Goal: Contribute content: Contribute content

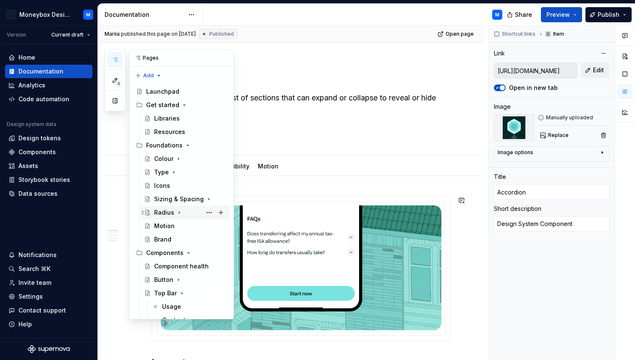
click at [164, 214] on div "Radius" at bounding box center [164, 212] width 20 height 8
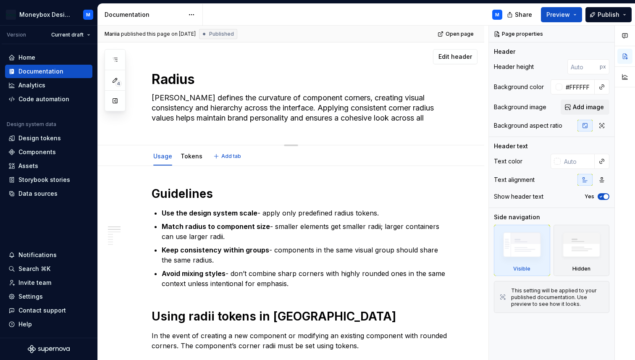
click at [247, 112] on textarea "[PERSON_NAME] defines the curvature of component corners, creating visual consi…" at bounding box center [299, 108] width 299 height 34
click at [440, 97] on textarea "[PERSON_NAME] defines the curvature of component corners, creating visual consi…" at bounding box center [299, 108] width 299 height 34
click at [420, 102] on textarea "[PERSON_NAME] defines the curvature of component corners, creating visual consi…" at bounding box center [299, 108] width 299 height 34
click at [439, 118] on textarea "[PERSON_NAME] defines the curvature of component corners, creating visual consi…" at bounding box center [299, 108] width 299 height 34
type textarea "*"
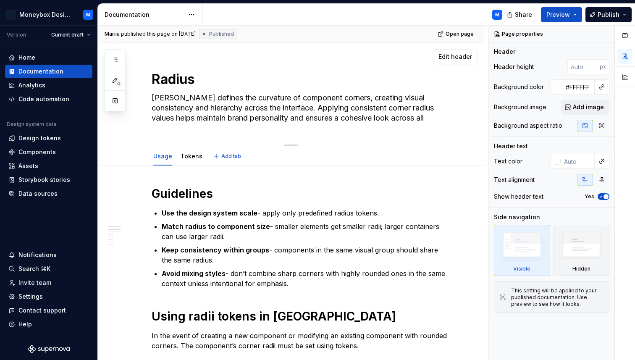
type textarea "[PERSON_NAME] defines the curvature of component corners, creating visual consi…"
type textarea "*"
type textarea "[PERSON_NAME] defines the curvature of component corners, creating visual consi…"
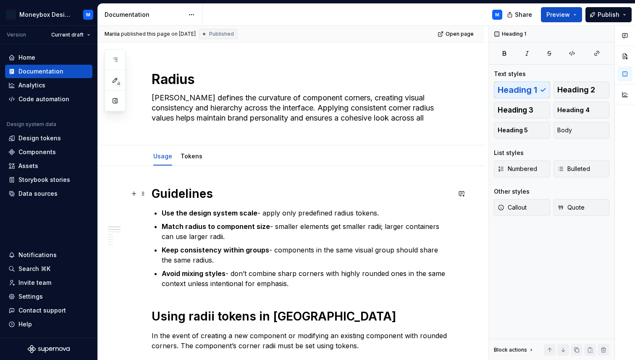
click at [429, 192] on h1 "Guidelines" at bounding box center [301, 193] width 299 height 15
click at [407, 101] on textarea "[PERSON_NAME] defines the curvature of component corners, creating visual consi…" at bounding box center [299, 108] width 299 height 34
click at [432, 114] on textarea "[PERSON_NAME] defines the curvature of component corners, creating visual consi…" at bounding box center [299, 108] width 299 height 34
click at [440, 116] on textarea "[PERSON_NAME] defines the curvature of component corners, creating visual consi…" at bounding box center [299, 108] width 299 height 34
type textarea "*"
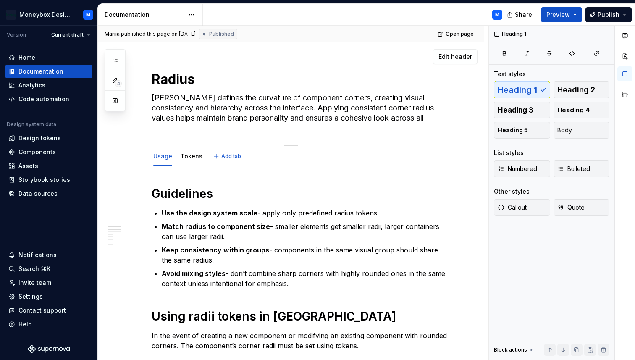
type textarea "[PERSON_NAME] defines the curvature of component corners, creating visual consi…"
type textarea "*"
type textarea "[PERSON_NAME] defines the curvature of component corners, creating visual consi…"
type textarea "*"
type textarea "[PERSON_NAME] defines the curvature of component corners, creating visual consi…"
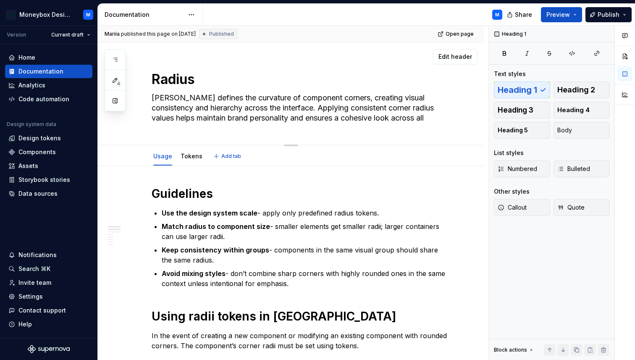
type textarea "*"
type textarea "[PERSON_NAME] defines the curvature of component corners, creating visual consi…"
type textarea "*"
type textarea "[PERSON_NAME] defines the curvature of component corners, creating visual consi…"
type textarea "*"
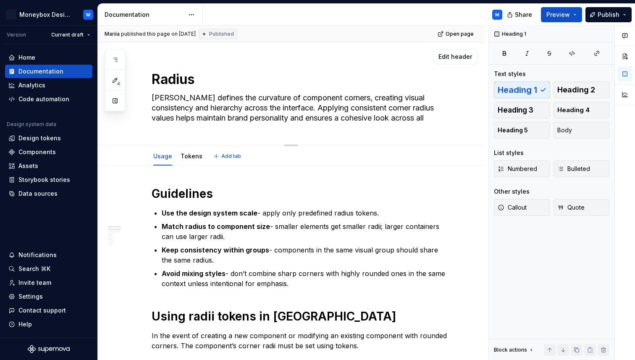
type textarea "[PERSON_NAME] defines the curvature of component corners, creating visual consi…"
type textarea "*"
type textarea "[PERSON_NAME] defines the curvature of component corners, creating visual consi…"
type textarea "*"
type textarea "[PERSON_NAME] defines the curvature of component corners, creating visual consi…"
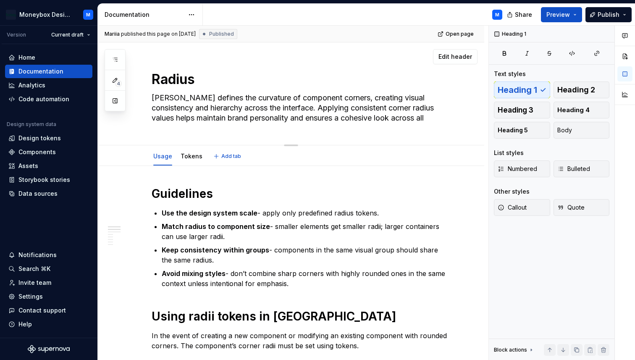
type textarea "*"
type textarea "[PERSON_NAME] defines the curvature of component corners, creating visual consi…"
type textarea "*"
type textarea "[PERSON_NAME] defines the curvature of component corners, creating visual consi…"
type textarea "*"
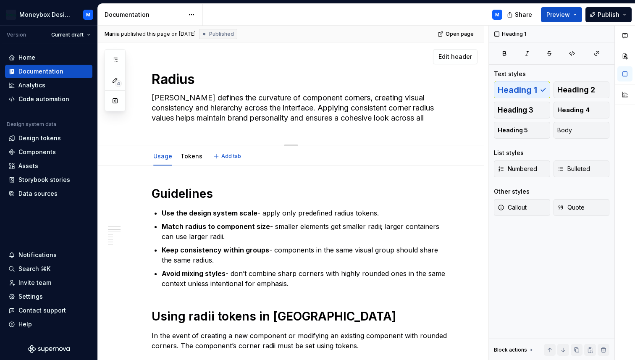
type textarea "[PERSON_NAME] defines the curvature of component corners, creating visual consi…"
type textarea "*"
type textarea "[PERSON_NAME] defines the curvature of component corners, creating visual consi…"
type textarea "*"
type textarea "[PERSON_NAME] defines the curvature of component corners, creating visual consi…"
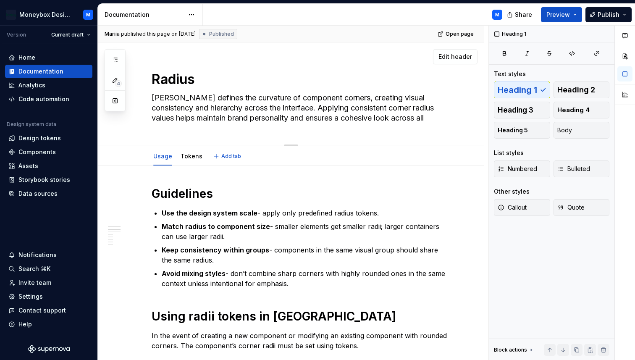
click at [325, 100] on textarea "[PERSON_NAME] defines the curvature of component corners, creating visual consi…" at bounding box center [299, 108] width 299 height 34
click at [435, 121] on textarea "[PERSON_NAME] defines the curvature of component corners, creating visual consi…" at bounding box center [299, 108] width 299 height 34
type textarea "*"
type textarea "[PERSON_NAME] defines the curvature of component corners, creating visual consi…"
drag, startPoint x: 436, startPoint y: 119, endPoint x: 148, endPoint y: 95, distance: 288.8
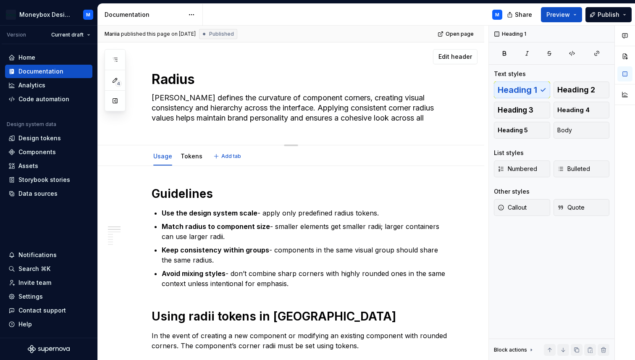
click at [148, 95] on div "[PERSON_NAME] defines the curvature of component corners, creating visual consi…" at bounding box center [291, 93] width 387 height 103
type textarea "*"
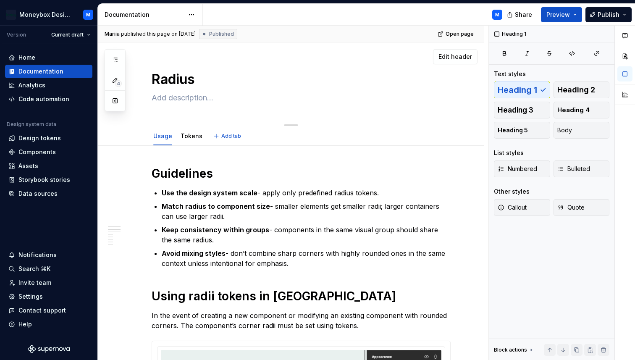
paste textarea "[PERSON_NAME] defines the curvature of component corners, creating visual consi…"
type textarea "*"
type textarea "[PERSON_NAME] defines the curvature of component corners, creating visual consi…"
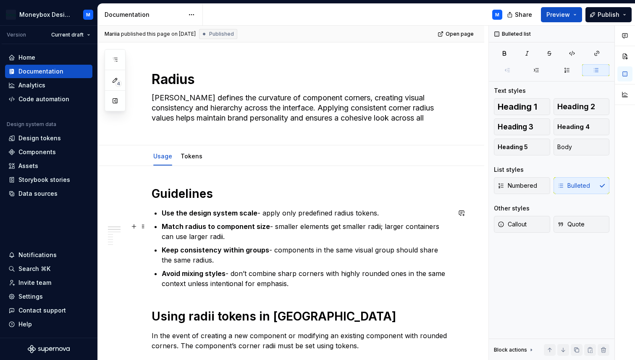
click at [269, 227] on p "Match radius to component size - smaller elements get smaller radii; larger con…" at bounding box center [306, 231] width 289 height 20
click at [229, 234] on p "Match radius to component size - smaller elements get smaller radii; larger con…" at bounding box center [306, 231] width 289 height 20
type textarea "*"
click at [428, 36] on div "[PERSON_NAME] published this page on [DATE] Published Open page" at bounding box center [291, 34] width 387 height 17
click at [455, 36] on span "Open page" at bounding box center [460, 34] width 28 height 7
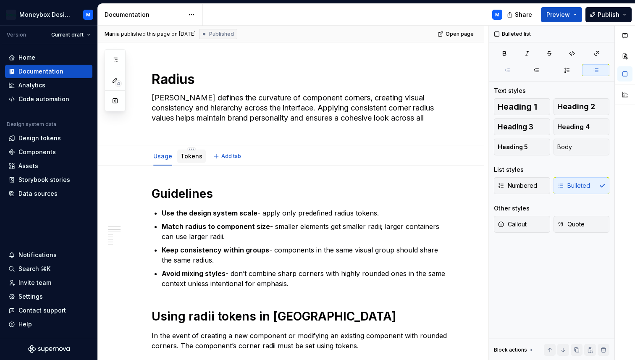
click at [190, 158] on link "Tokens" at bounding box center [192, 156] width 22 height 7
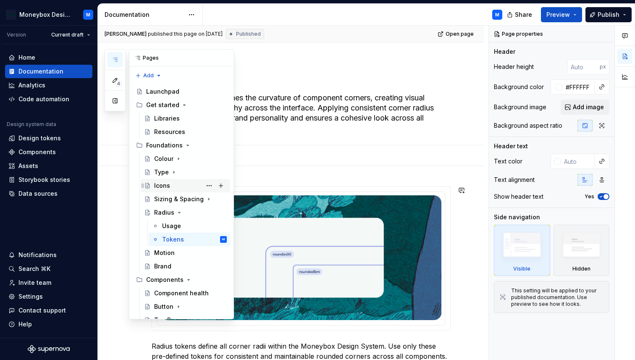
scroll to position [3, 0]
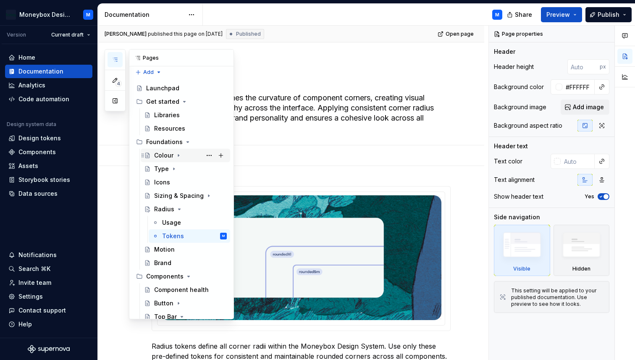
click at [171, 153] on div "Colour" at bounding box center [163, 155] width 19 height 8
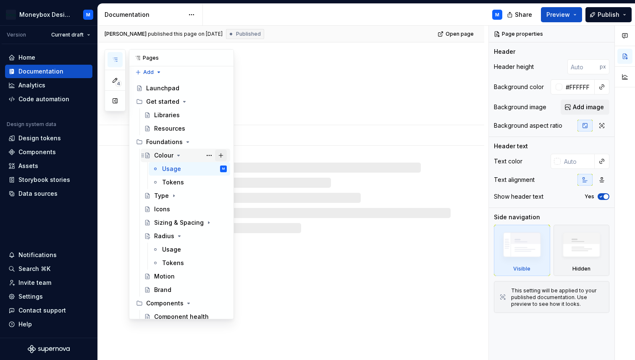
click at [221, 154] on button "Page tree" at bounding box center [221, 156] width 12 height 12
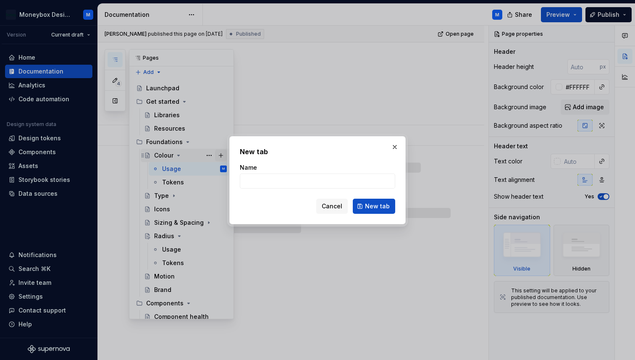
type textarea "*"
type input "Accessibility"
click at [384, 204] on span "New tab" at bounding box center [377, 206] width 25 height 8
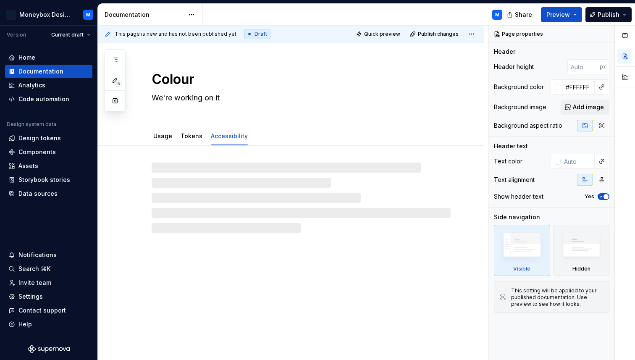
type textarea "*"
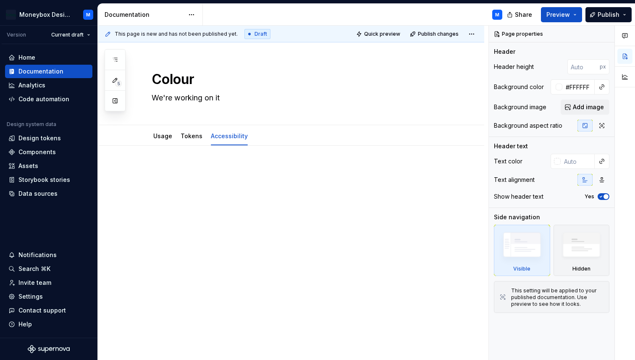
click at [171, 163] on div at bounding box center [291, 231] width 387 height 170
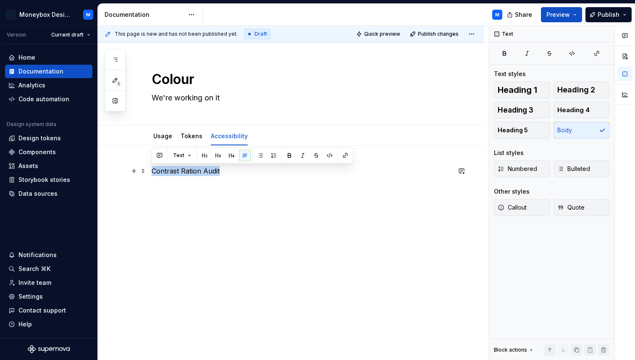
drag, startPoint x: 232, startPoint y: 170, endPoint x: 149, endPoint y: 170, distance: 82.8
click at [149, 170] on div "Contrast Ration Audit" at bounding box center [291, 231] width 387 height 170
click at [582, 94] on span "Heading 2" at bounding box center [577, 90] width 38 height 8
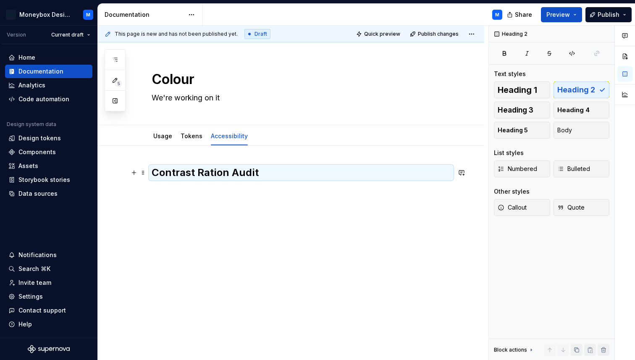
click at [279, 172] on h2 "Contrast Ration Audit" at bounding box center [301, 172] width 299 height 13
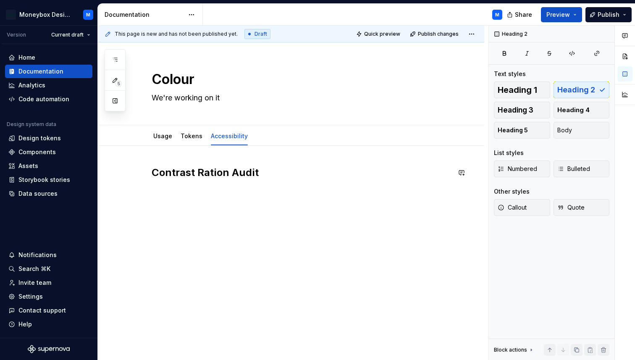
click at [190, 195] on div "Contrast Ration Audit" at bounding box center [301, 182] width 299 height 32
click at [518, 111] on span "Heading 3" at bounding box center [516, 110] width 36 height 8
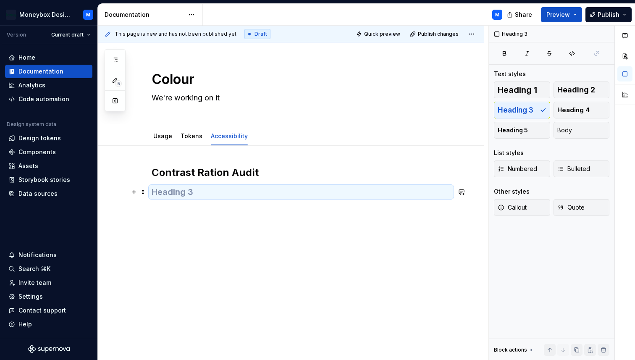
click at [221, 198] on h3 at bounding box center [301, 192] width 299 height 12
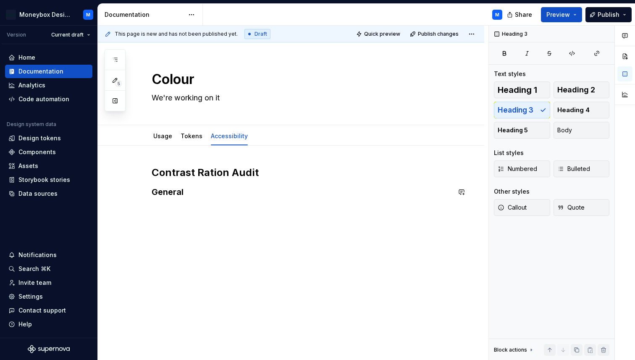
click at [167, 211] on div "Contrast Ration Audit General" at bounding box center [291, 231] width 387 height 170
click at [135, 212] on button "button" at bounding box center [134, 210] width 12 height 12
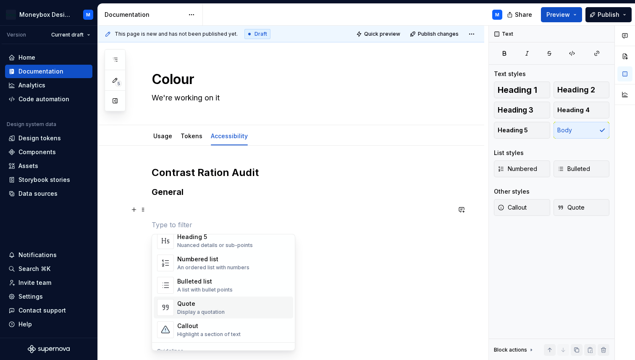
scroll to position [150, 0]
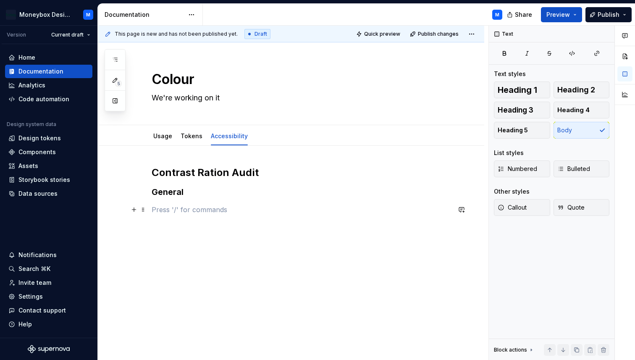
click at [161, 211] on p at bounding box center [301, 210] width 299 height 10
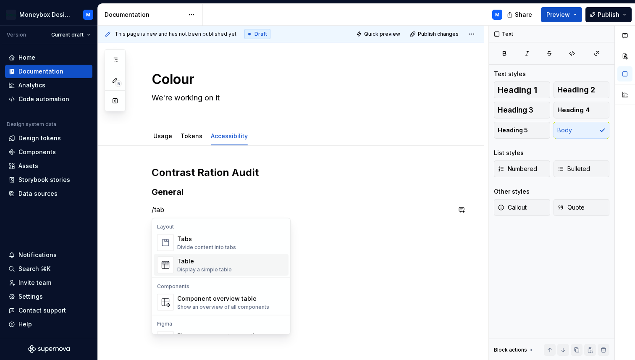
click at [197, 266] on div "Display a simple table" at bounding box center [204, 269] width 55 height 7
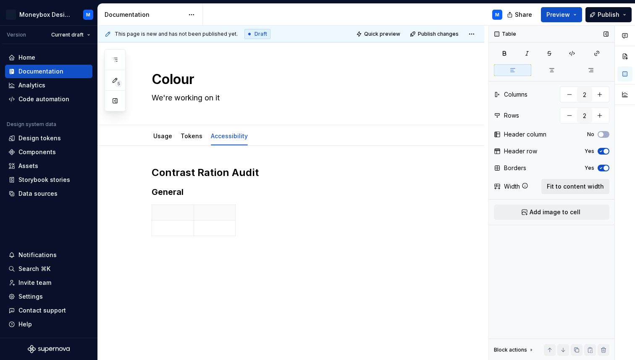
click at [564, 184] on span "Fit to content width" at bounding box center [575, 186] width 57 height 8
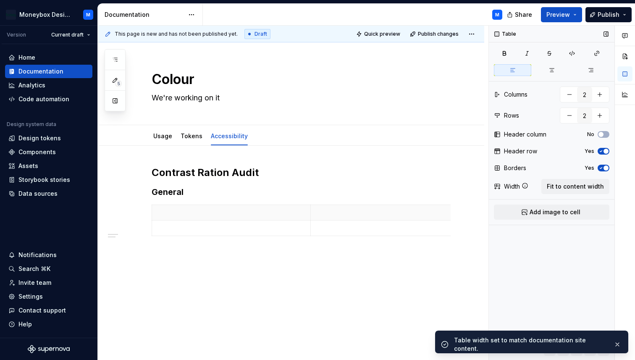
click at [604, 149] on icon "button" at bounding box center [601, 151] width 7 height 5
click at [604, 166] on icon "button" at bounding box center [601, 168] width 7 height 5
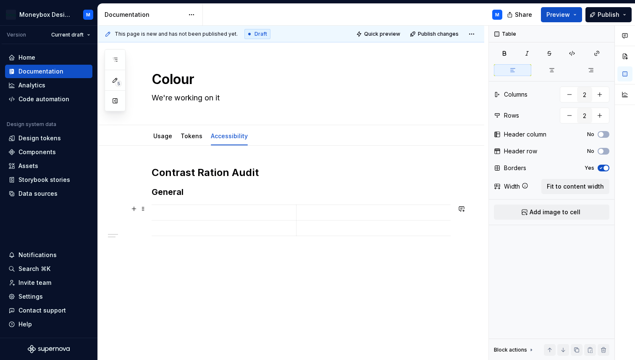
scroll to position [0, 0]
type textarea "*"
click at [182, 214] on p at bounding box center [231, 212] width 148 height 8
click at [603, 94] on button "button" at bounding box center [600, 94] width 15 height 15
click at [603, 95] on button "button" at bounding box center [600, 94] width 15 height 15
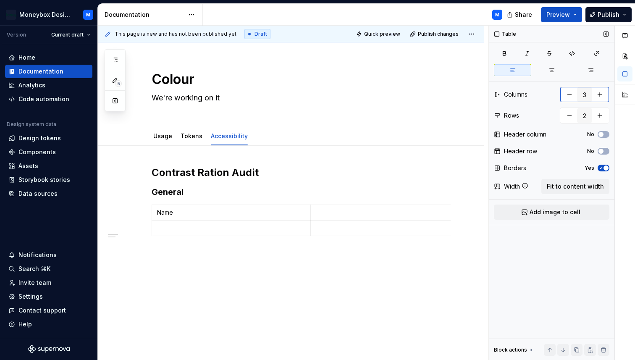
type input "4"
click at [568, 189] on span "Fit to content width" at bounding box center [575, 186] width 57 height 8
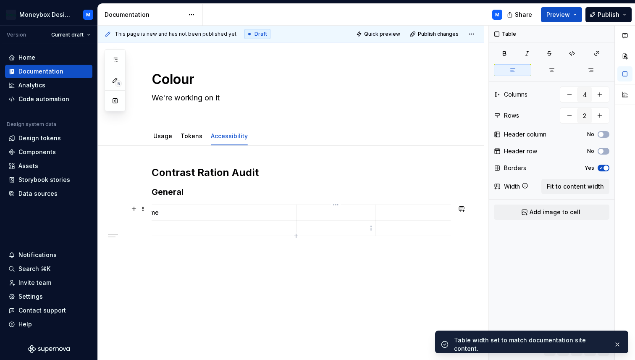
scroll to position [0, 0]
click at [267, 211] on p at bounding box center [271, 212] width 69 height 8
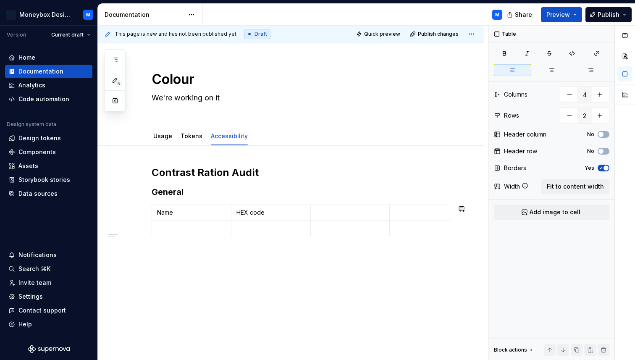
click at [340, 210] on p at bounding box center [350, 212] width 69 height 8
click at [414, 213] on p at bounding box center [429, 212] width 69 height 8
type textarea "*"
click at [604, 95] on button "button" at bounding box center [600, 94] width 15 height 15
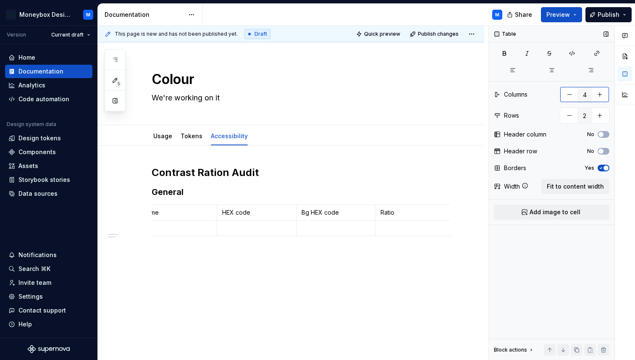
type input "5"
click at [555, 186] on span "Fit to content width" at bounding box center [575, 186] width 57 height 8
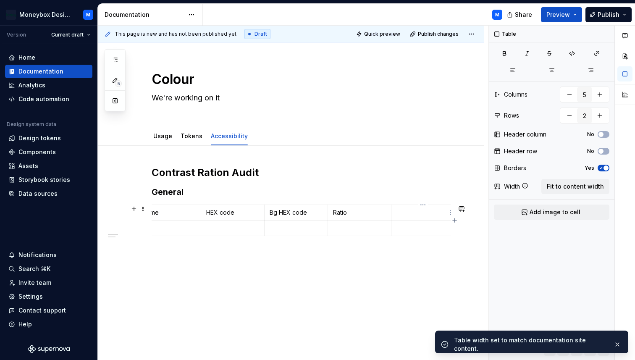
click at [412, 213] on p at bounding box center [423, 212] width 53 height 8
click at [185, 223] on td at bounding box center [183, 229] width 63 height 16
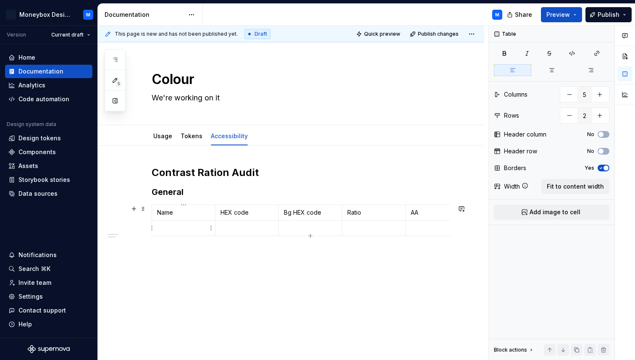
click at [174, 225] on p at bounding box center [183, 228] width 53 height 8
drag, startPoint x: 192, startPoint y: 228, endPoint x: 157, endPoint y: 228, distance: 35.3
click at [157, 228] on td "textPrimary" at bounding box center [183, 229] width 63 height 16
click at [220, 213] on button "button" at bounding box center [221, 214] width 12 height 12
click at [239, 231] on p at bounding box center [247, 228] width 53 height 8
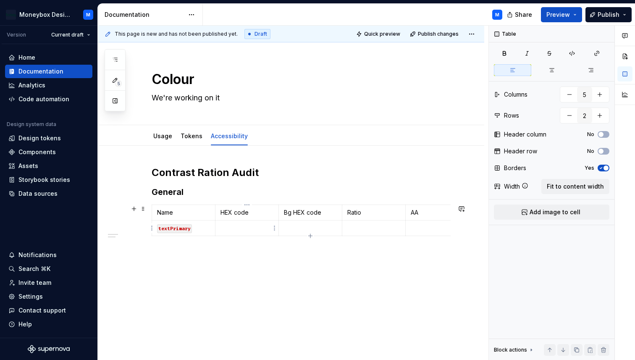
click at [236, 226] on p at bounding box center [247, 228] width 53 height 8
click at [305, 224] on p at bounding box center [310, 228] width 53 height 8
click at [367, 225] on p at bounding box center [374, 228] width 53 height 8
click at [427, 224] on p at bounding box center [437, 228] width 53 height 8
click at [417, 227] on p at bounding box center [437, 228] width 53 height 8
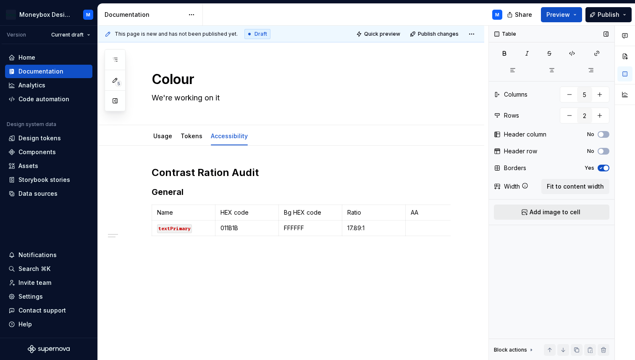
click at [537, 216] on span "Add image to cell" at bounding box center [555, 212] width 51 height 8
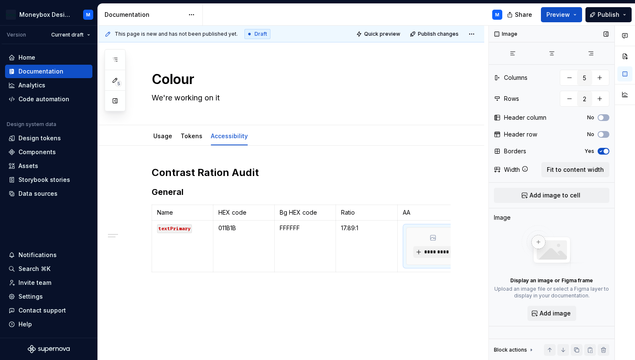
scroll to position [0, 8]
type textarea "*"
click at [549, 313] on span "Add image" at bounding box center [555, 313] width 31 height 8
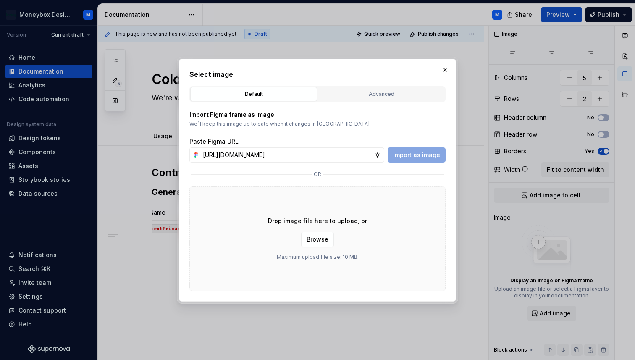
scroll to position [0, 190]
type input "[URL][DOMAIN_NAME]"
click at [424, 164] on div "Import Figma frame as image We’ll keep this image up to date when it changes in…" at bounding box center [318, 196] width 256 height 189
click at [419, 157] on span "Import as image" at bounding box center [416, 155] width 47 height 8
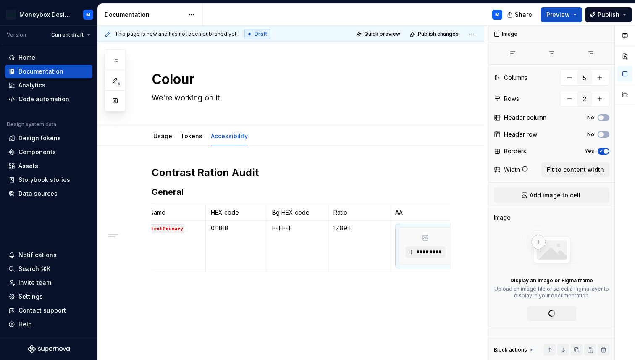
type textarea "*"
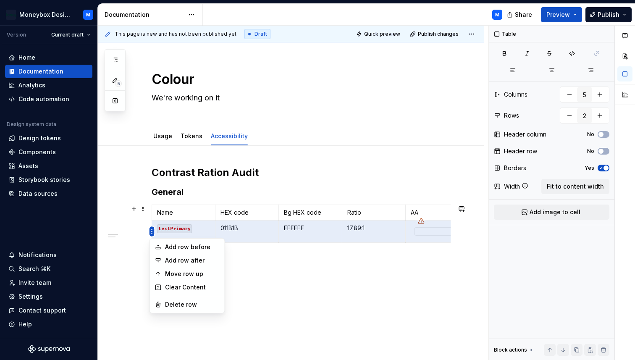
click at [151, 232] on html "Moneybox Design System M Version Current draft Home Documentation Analytics Cod…" at bounding box center [317, 180] width 635 height 360
drag, startPoint x: 173, startPoint y: 248, endPoint x: 179, endPoint y: 258, distance: 12.3
type input "3"
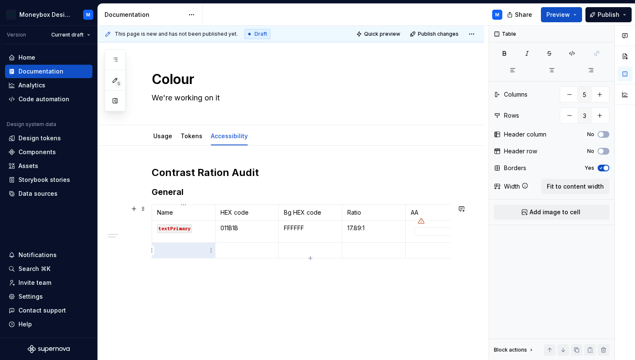
click at [174, 251] on p at bounding box center [183, 250] width 53 height 8
click at [179, 231] on code "textPrimary" at bounding box center [174, 228] width 35 height 9
click at [188, 251] on p at bounding box center [183, 250] width 53 height 8
click at [239, 251] on p at bounding box center [247, 251] width 53 height 8
drag, startPoint x: 241, startPoint y: 229, endPoint x: 219, endPoint y: 229, distance: 22.7
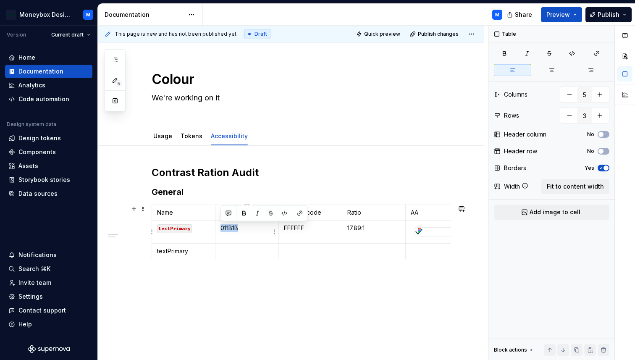
click at [219, 229] on td "011B1B" at bounding box center [246, 232] width 63 height 23
copy p "011B1B"
click at [230, 253] on p at bounding box center [247, 251] width 53 height 8
click at [300, 248] on p at bounding box center [310, 251] width 53 height 8
click at [365, 249] on p at bounding box center [374, 251] width 53 height 8
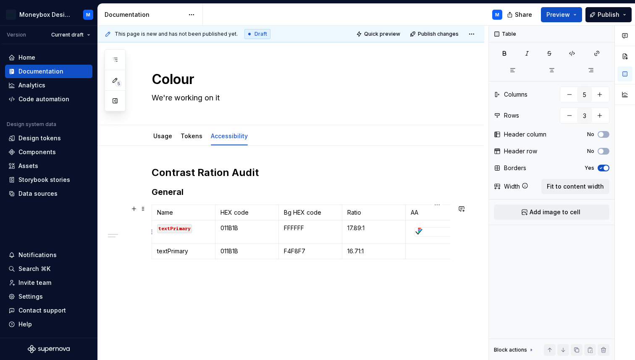
type textarea "*"
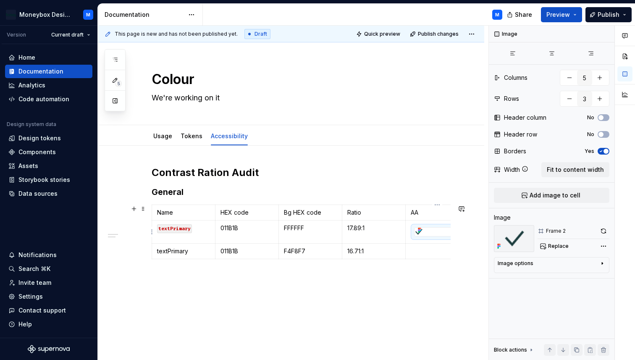
click at [433, 229] on div at bounding box center [437, 232] width 45 height 8
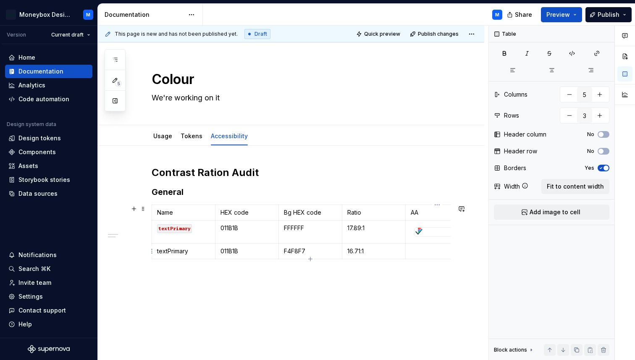
click at [417, 253] on p at bounding box center [437, 251] width 53 height 8
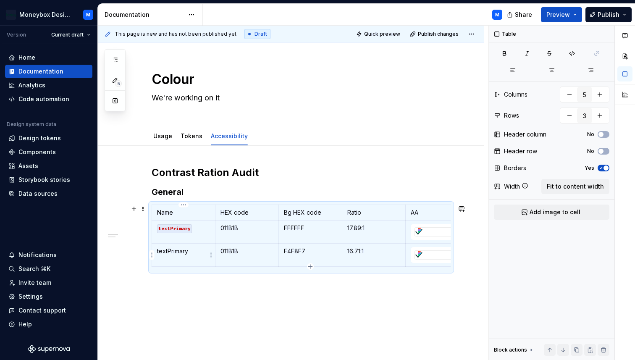
click at [180, 253] on p "textPrimary" at bounding box center [183, 251] width 53 height 8
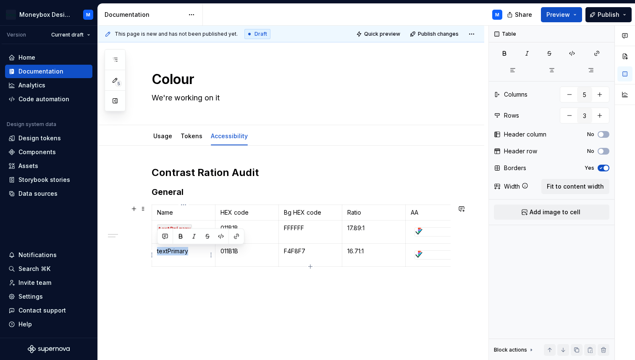
drag, startPoint x: 198, startPoint y: 253, endPoint x: 155, endPoint y: 253, distance: 43.3
click at [155, 253] on td "textPrimary" at bounding box center [183, 255] width 63 height 23
click at [221, 238] on button "button" at bounding box center [221, 237] width 12 height 12
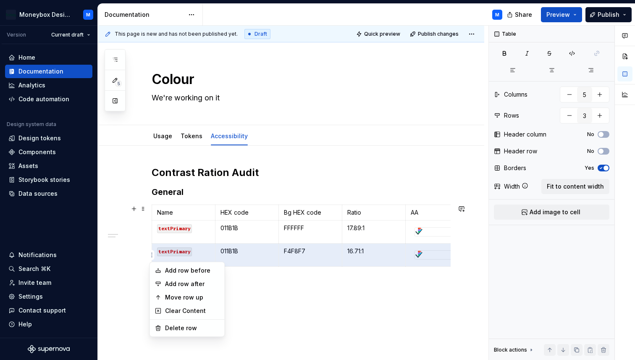
click at [153, 257] on html "Moneybox Design System M Version Current draft Home Documentation Analytics Cod…" at bounding box center [317, 180] width 635 height 360
click at [154, 252] on html "Moneybox Design System M Version Current draft Home Documentation Analytics Cod…" at bounding box center [317, 180] width 635 height 360
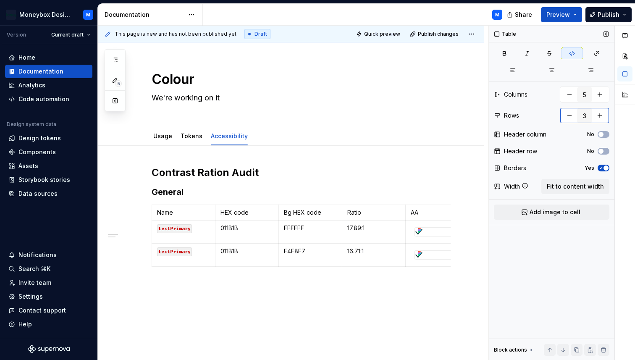
click at [601, 116] on button "button" at bounding box center [600, 115] width 15 height 15
type input "6"
click at [173, 274] on p at bounding box center [183, 274] width 53 height 8
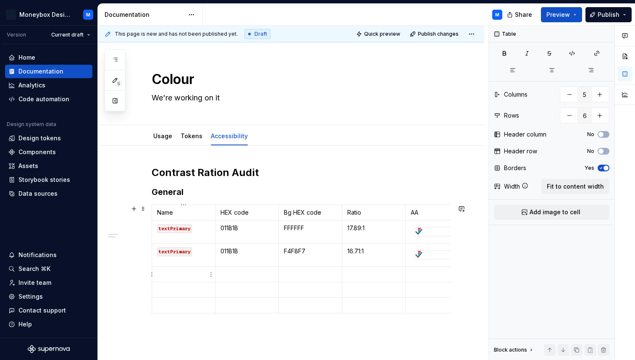
click at [180, 275] on p at bounding box center [183, 274] width 53 height 8
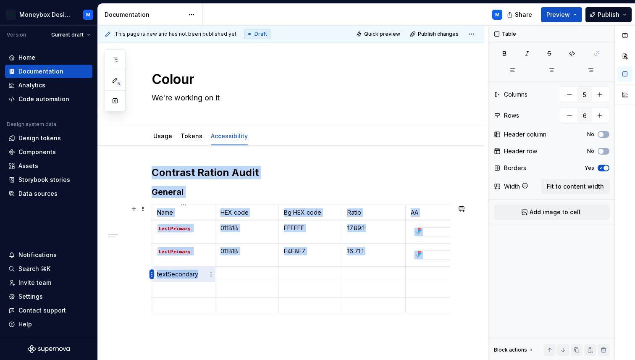
drag, startPoint x: 200, startPoint y: 274, endPoint x: 150, endPoint y: 274, distance: 50.0
click at [150, 274] on body "Moneybox Design System M Version Current draft Home Documentation Analytics Cod…" at bounding box center [317, 180] width 635 height 360
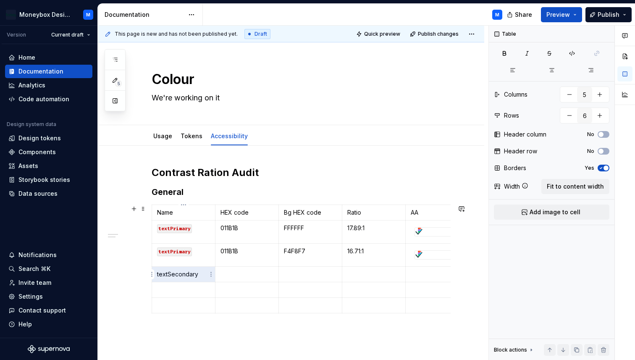
click at [191, 275] on p "textSecondary" at bounding box center [183, 274] width 53 height 8
click at [220, 260] on button "button" at bounding box center [221, 260] width 12 height 12
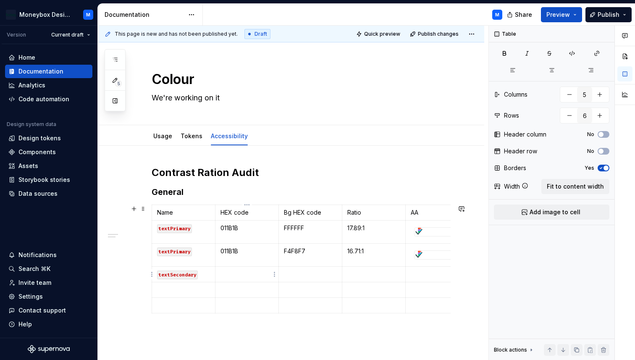
click at [231, 274] on p at bounding box center [247, 274] width 53 height 8
click at [298, 229] on p "FFFFFF" at bounding box center [310, 228] width 53 height 8
copy p "FFFFFF"
click at [293, 279] on td at bounding box center [310, 275] width 63 height 16
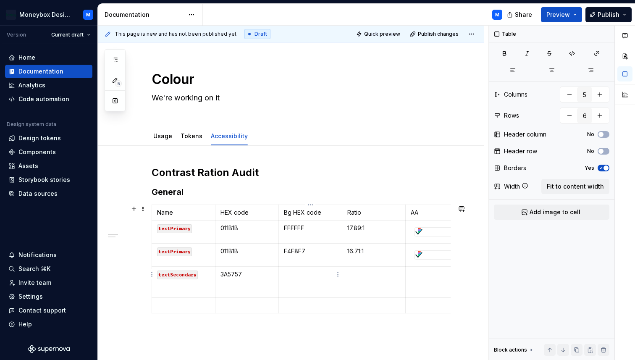
click at [293, 279] on td at bounding box center [310, 275] width 63 height 16
click at [292, 274] on p at bounding box center [310, 274] width 53 height 8
click at [365, 275] on p at bounding box center [374, 274] width 53 height 8
click at [426, 253] on div at bounding box center [437, 255] width 45 height 8
click at [417, 277] on p at bounding box center [437, 274] width 53 height 8
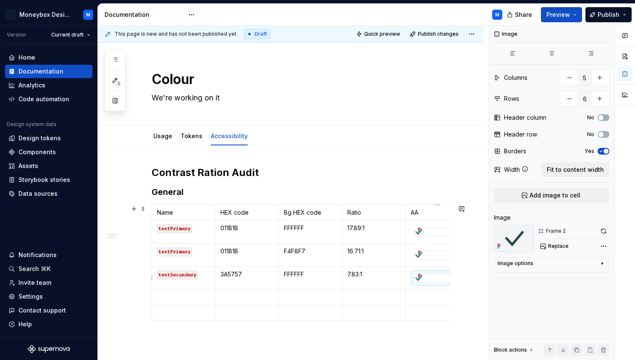
click at [430, 278] on div at bounding box center [437, 278] width 45 height 8
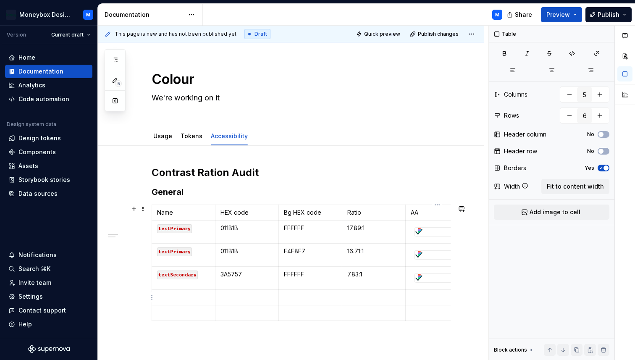
click at [421, 298] on p at bounding box center [437, 297] width 53 height 8
click at [420, 319] on p at bounding box center [437, 320] width 53 height 8
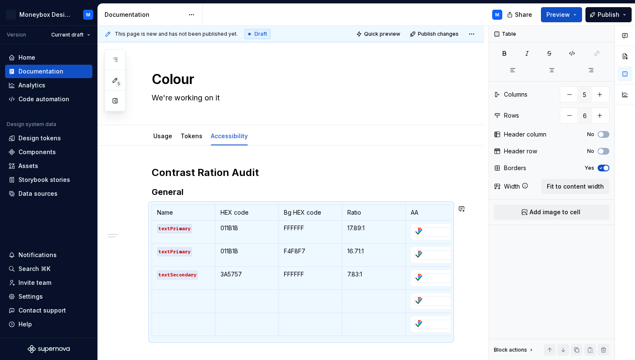
click at [170, 276] on code "textSecondary" at bounding box center [177, 275] width 41 height 9
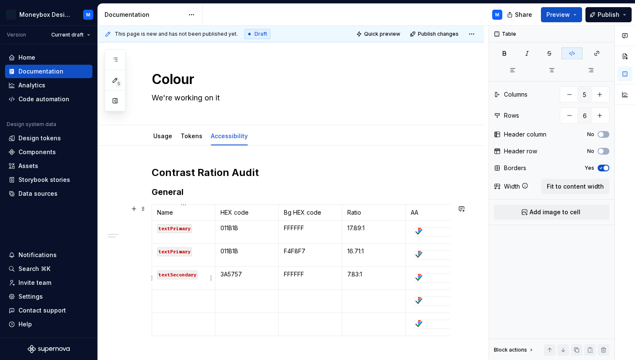
click at [179, 274] on code "textSecondary" at bounding box center [177, 275] width 41 height 9
copy code "textSecondary"
click at [175, 303] on td at bounding box center [183, 301] width 63 height 23
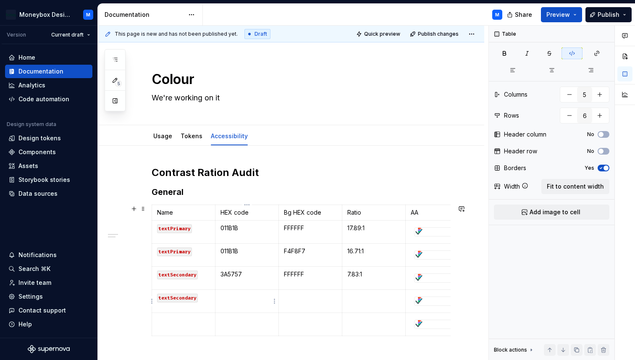
click at [233, 298] on p at bounding box center [247, 297] width 53 height 8
click at [229, 276] on p "3A5757" at bounding box center [247, 274] width 53 height 8
copy p "3A5757"
click at [232, 306] on td at bounding box center [246, 301] width 63 height 23
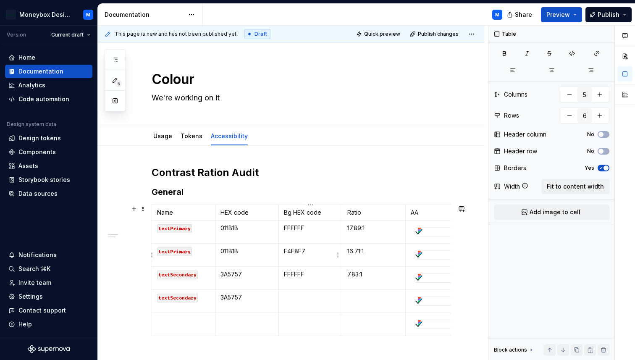
click at [294, 253] on p "F4F8F7" at bounding box center [310, 251] width 53 height 8
copy p "F4F8F7"
click at [295, 297] on p at bounding box center [310, 297] width 53 height 8
click at [359, 295] on p at bounding box center [374, 297] width 53 height 8
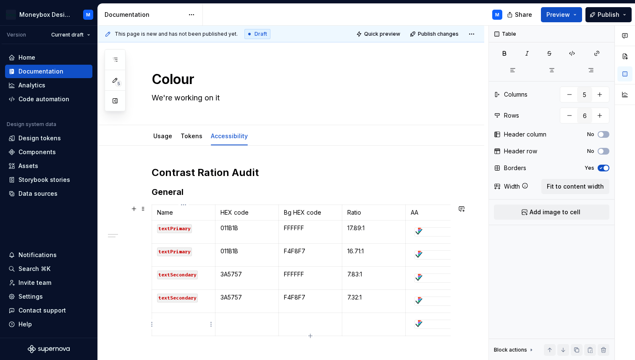
click at [180, 322] on p at bounding box center [183, 320] width 53 height 8
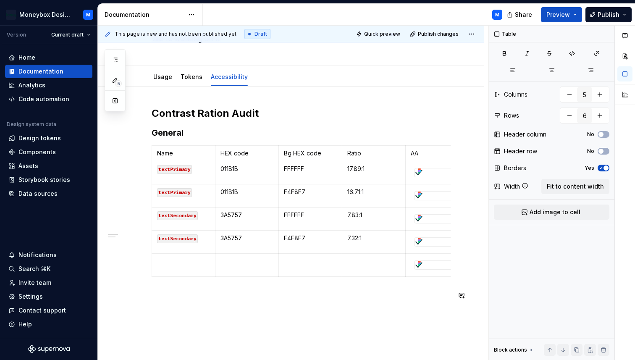
scroll to position [72, 0]
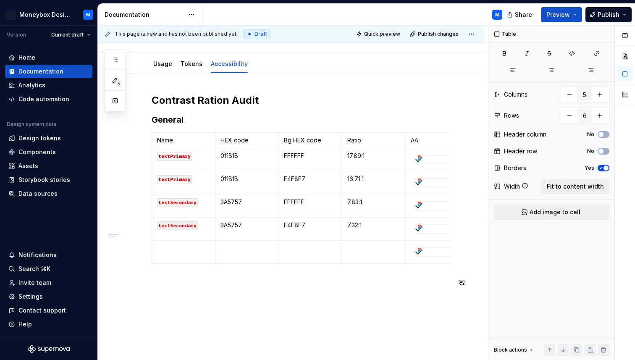
click at [181, 248] on p at bounding box center [183, 248] width 53 height 8
drag, startPoint x: 194, startPoint y: 248, endPoint x: 152, endPoint y: 247, distance: 41.6
click at [152, 247] on td "textError" at bounding box center [183, 252] width 63 height 23
click at [221, 233] on button "button" at bounding box center [221, 234] width 12 height 12
click at [232, 246] on p at bounding box center [247, 248] width 53 height 8
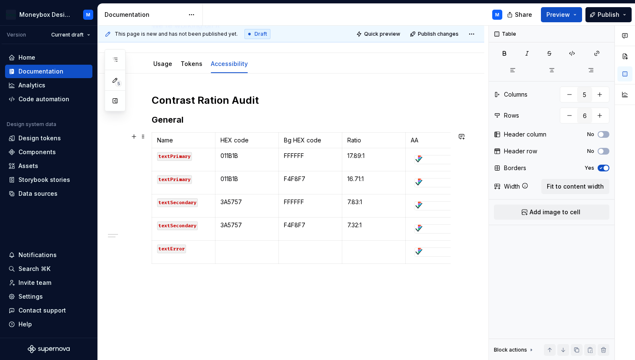
click at [242, 247] on p at bounding box center [247, 248] width 53 height 8
click at [292, 247] on p at bounding box center [310, 248] width 53 height 8
click at [303, 247] on p at bounding box center [310, 248] width 53 height 8
click at [359, 250] on p at bounding box center [374, 248] width 53 height 8
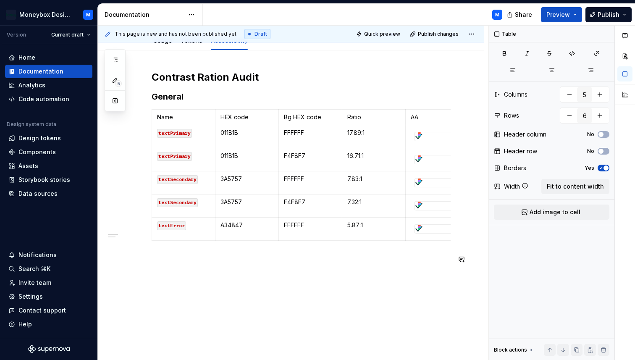
scroll to position [92, 0]
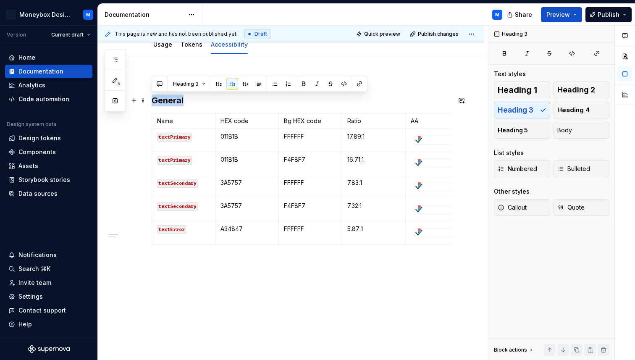
drag, startPoint x: 186, startPoint y: 105, endPoint x: 151, endPoint y: 104, distance: 34.9
click at [151, 104] on div "Contrast Ration Audit General Name HEX code Bg HEX code Ratio AA textPrimary 01…" at bounding box center [291, 220] width 387 height 332
click at [205, 101] on h3 "General" at bounding box center [301, 101] width 299 height 12
drag, startPoint x: 209, startPoint y: 100, endPoint x: 152, endPoint y: 100, distance: 57.6
click at [152, 100] on h3 "General level" at bounding box center [301, 101] width 299 height 12
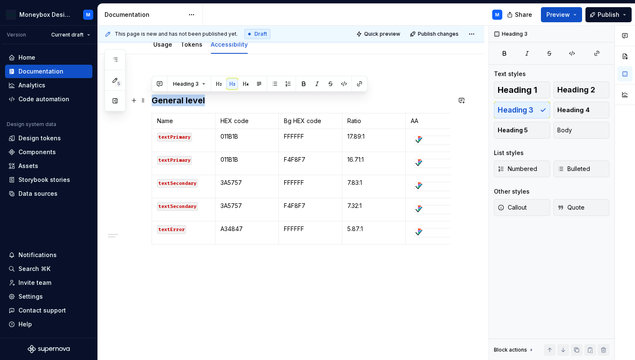
copy h3 "General level"
click at [159, 257] on div "Contrast Ration Audit General level Name HEX code Bg HEX code Ratio AA textPrim…" at bounding box center [301, 171] width 299 height 194
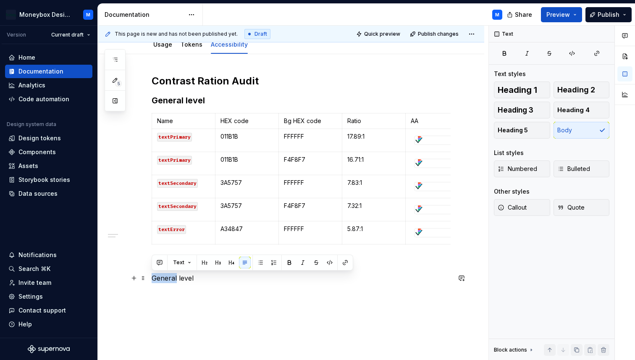
drag, startPoint x: 176, startPoint y: 277, endPoint x: 152, endPoint y: 279, distance: 24.0
click at [152, 279] on p "General level" at bounding box center [301, 278] width 299 height 10
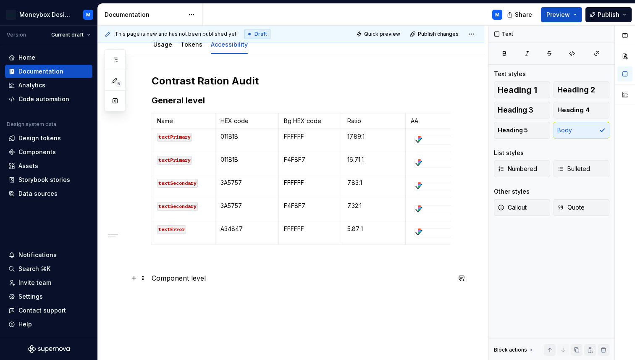
click at [215, 278] on p "Component level" at bounding box center [301, 278] width 299 height 10
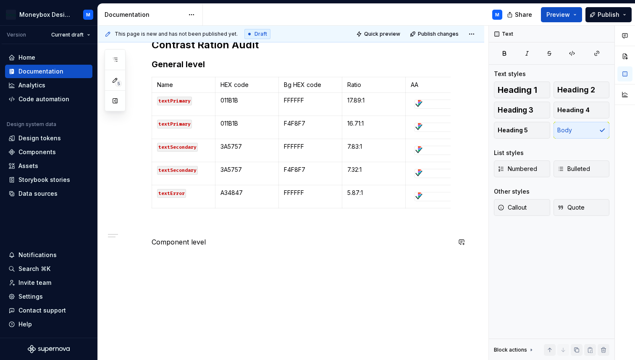
scroll to position [132, 0]
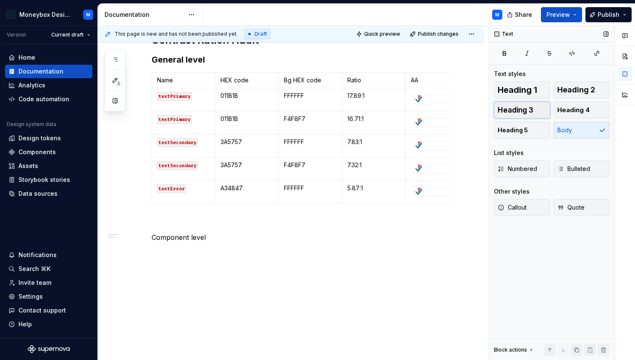
click at [529, 108] on span "Heading 3" at bounding box center [516, 110] width 36 height 8
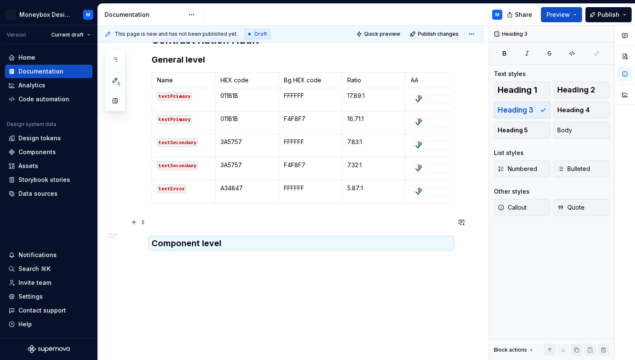
scroll to position [139, 0]
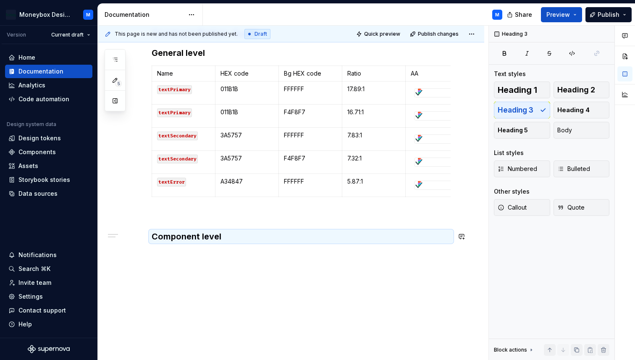
click at [154, 248] on div "Contrast Ration Audit General level Name HEX code Bg HEX code Ratio AA textPrim…" at bounding box center [301, 140] width 299 height 226
click at [158, 254] on div "Contrast Ration Audit General level Name HEX code Bg HEX code Ratio AA textPrim…" at bounding box center [291, 184] width 387 height 354
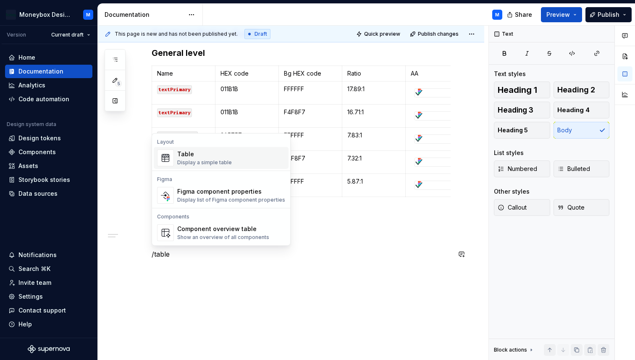
click at [195, 157] on div "Table" at bounding box center [204, 154] width 55 height 8
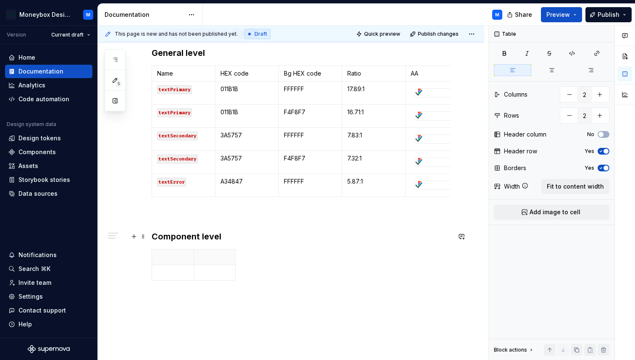
type textarea "*"
type input "5"
type input "6"
click at [160, 72] on p "Name" at bounding box center [183, 73] width 53 height 8
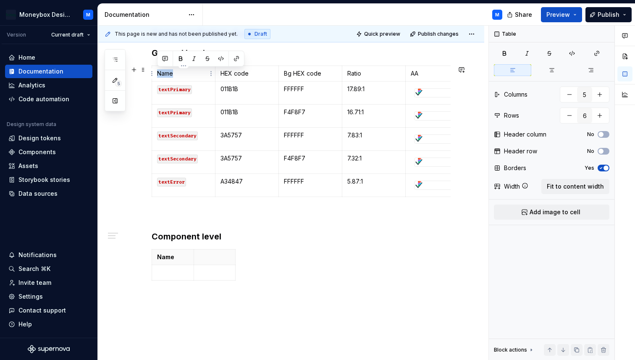
click at [158, 73] on p "Name" at bounding box center [183, 73] width 53 height 8
click at [162, 73] on p "Name" at bounding box center [183, 73] width 53 height 8
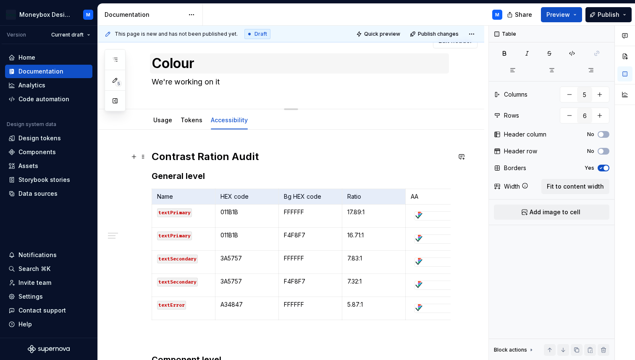
scroll to position [0, 0]
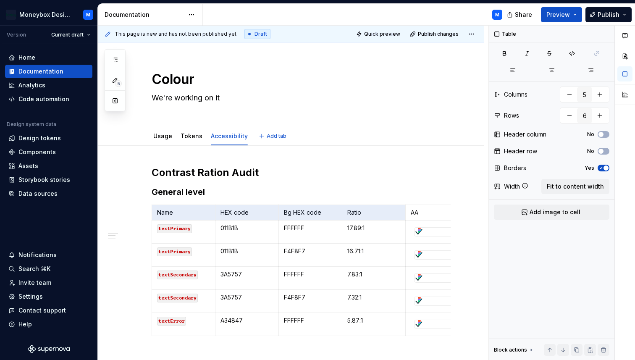
type textarea "*"
drag, startPoint x: 158, startPoint y: 73, endPoint x: 433, endPoint y: 216, distance: 310.3
click at [433, 216] on tr "Name HEX code Bg HEX code Ratio AA" at bounding box center [310, 213] width 317 height 16
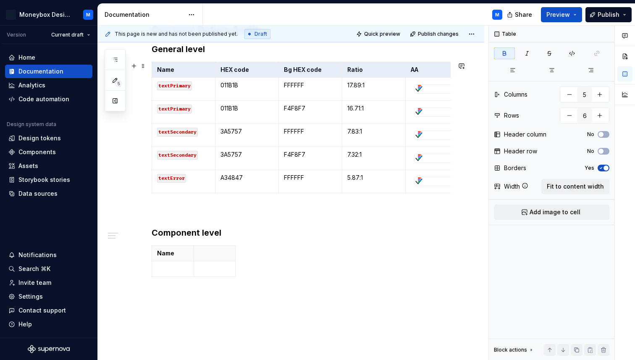
scroll to position [181, 0]
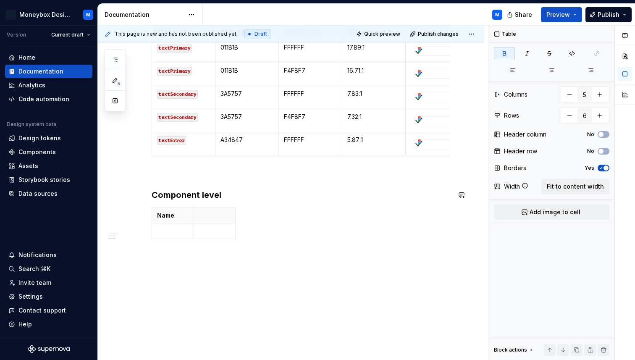
type input "2"
click at [207, 220] on th at bounding box center [215, 216] width 42 height 16
click at [602, 95] on button "button" at bounding box center [600, 94] width 15 height 15
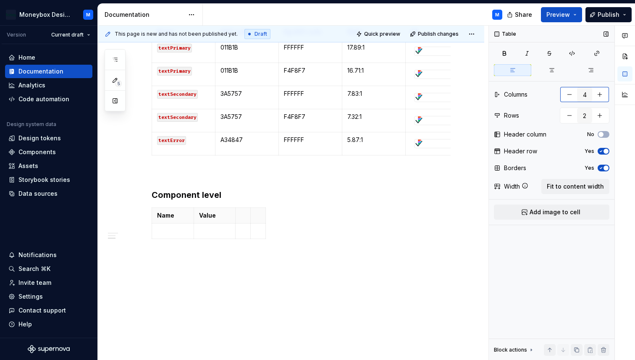
click at [602, 95] on button "button" at bounding box center [600, 94] width 15 height 15
type input "5"
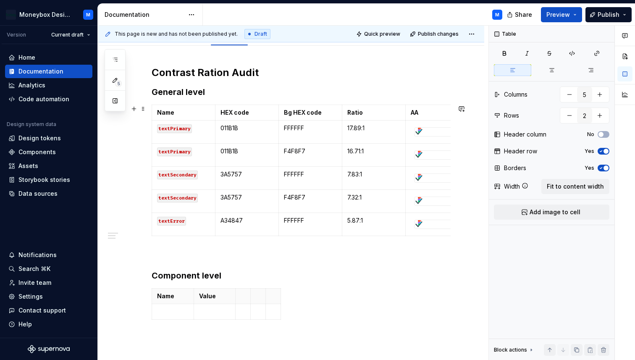
scroll to position [96, 0]
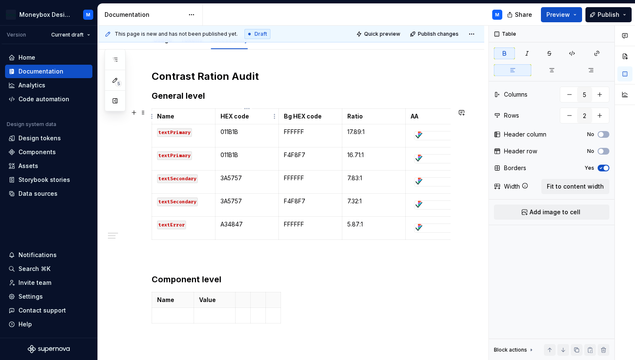
type input "6"
click at [240, 117] on strong "HEX code" at bounding box center [235, 116] width 29 height 7
click at [238, 124] on td "HEX code" at bounding box center [246, 117] width 63 height 16
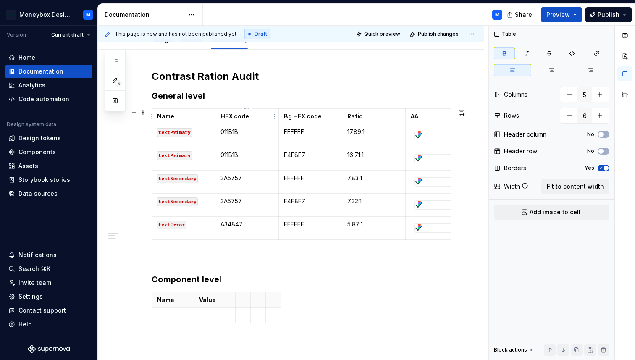
click at [238, 124] on td "HEX code" at bounding box center [246, 117] width 63 height 16
click at [236, 117] on strong "HEX code" at bounding box center [235, 116] width 29 height 7
click at [231, 116] on strong "HEX code" at bounding box center [235, 116] width 29 height 7
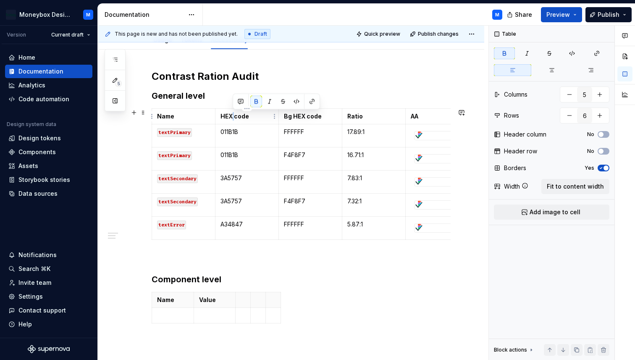
click at [231, 116] on strong "HEX code" at bounding box center [235, 116] width 29 height 7
type textarea "*"
click at [243, 115] on strong "HEX code" at bounding box center [235, 116] width 29 height 7
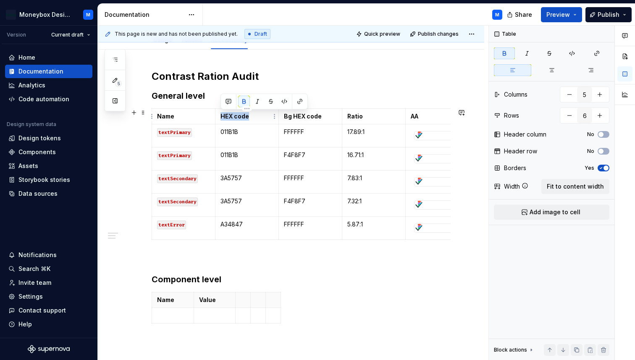
click at [243, 115] on strong "HEX code" at bounding box center [235, 116] width 29 height 7
click at [243, 300] on p at bounding box center [243, 300] width 5 height 8
click at [308, 114] on strong "Bg HEX code" at bounding box center [303, 116] width 38 height 7
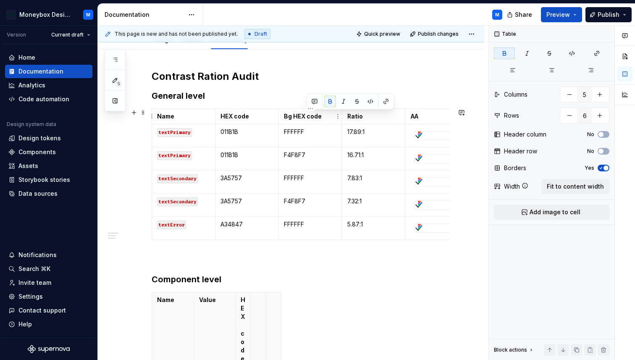
click at [308, 114] on strong "Bg HEX code" at bounding box center [303, 116] width 38 height 7
click at [256, 312] on th at bounding box center [257, 329] width 15 height 74
click at [359, 118] on strong "Ratio" at bounding box center [356, 116] width 16 height 7
copy strong "Ratio"
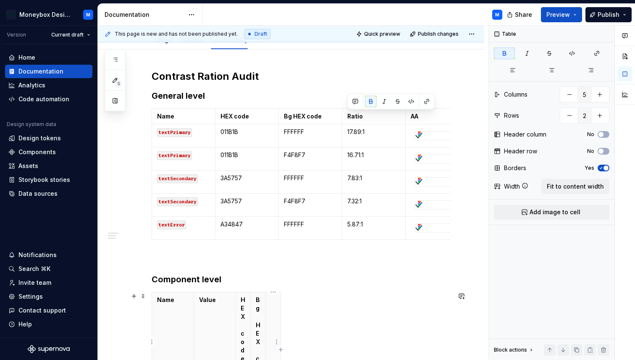
click at [273, 308] on th at bounding box center [273, 342] width 15 height 100
click at [418, 116] on strong "AA" at bounding box center [415, 116] width 8 height 7
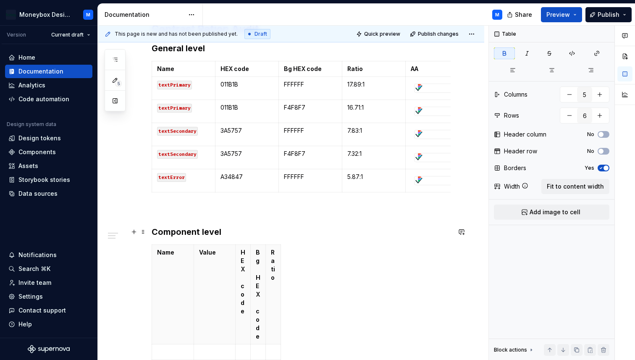
scroll to position [195, 0]
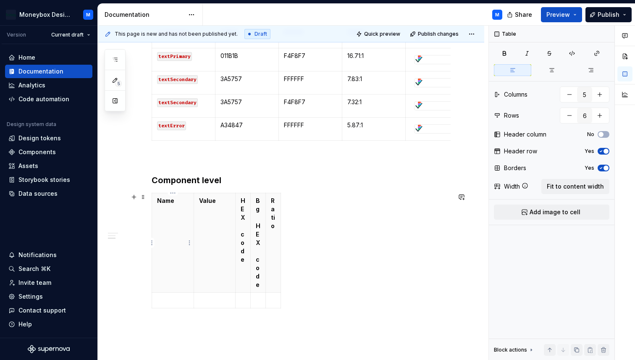
type input "2"
click at [178, 221] on th "Name" at bounding box center [173, 243] width 42 height 100
click at [140, 233] on div "Contrast Ration Audit General level Name HEX code Bg HEX code Ratio AA textPrim…" at bounding box center [291, 189] width 387 height 479
click at [327, 269] on div "Name Value HEX code Bg HEX code Ratio" at bounding box center [301, 252] width 299 height 119
click at [600, 93] on button "button" at bounding box center [600, 94] width 15 height 15
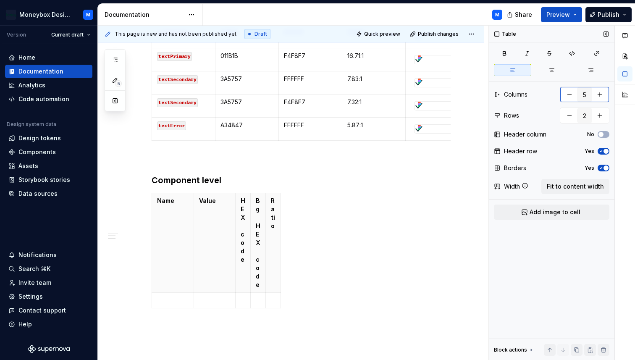
type input "6"
click at [287, 211] on th at bounding box center [288, 243] width 15 height 100
click at [585, 186] on span "Fit to content width" at bounding box center [575, 186] width 57 height 8
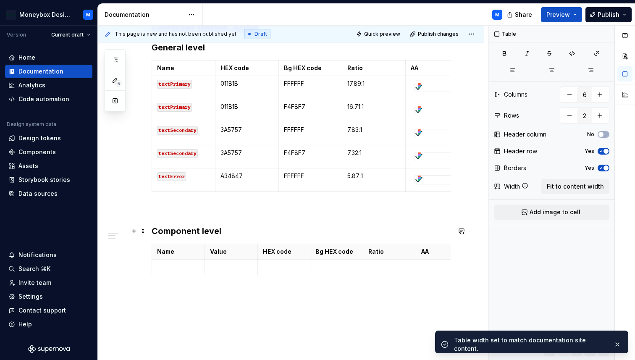
scroll to position [146, 0]
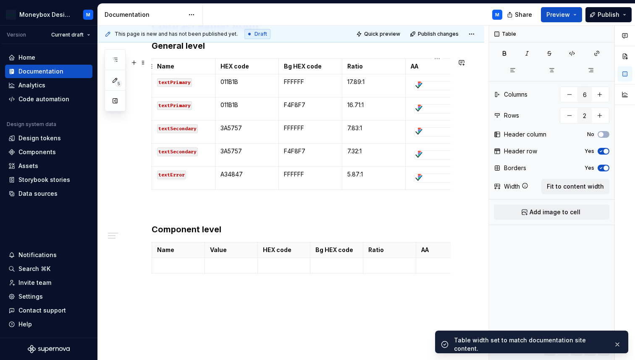
click at [432, 83] on div at bounding box center [437, 86] width 45 height 8
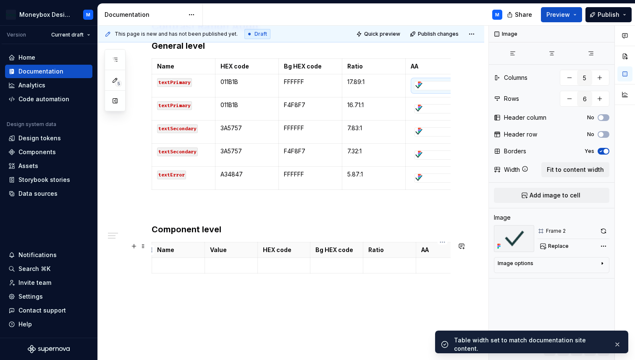
click at [430, 265] on p at bounding box center [442, 265] width 42 height 8
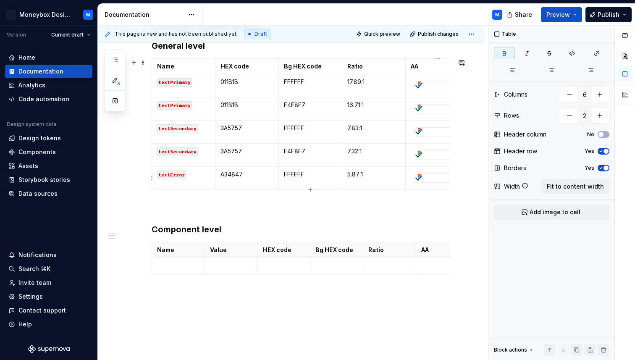
type textarea "*"
click at [424, 180] on div at bounding box center [437, 178] width 45 height 8
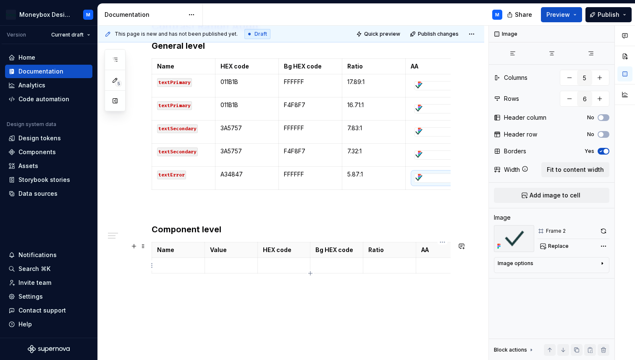
click at [431, 261] on td at bounding box center [442, 266] width 53 height 16
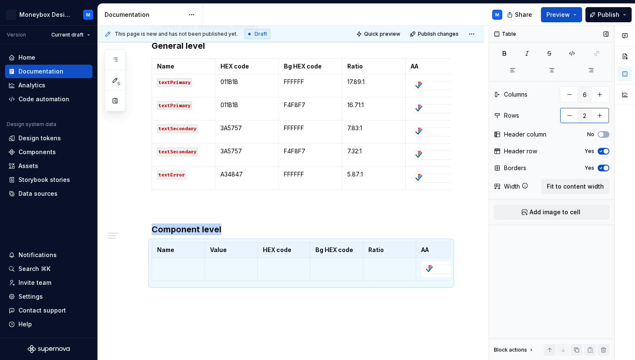
click at [600, 114] on button "button" at bounding box center [600, 115] width 15 height 15
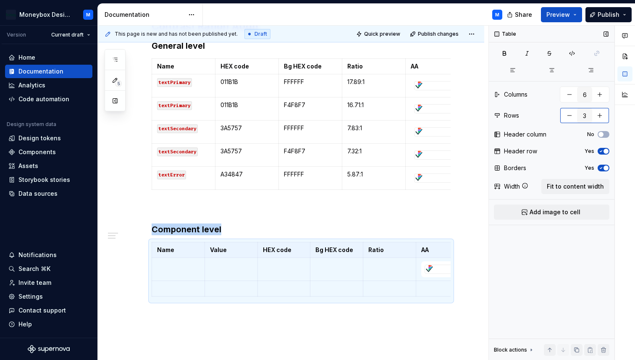
click at [600, 114] on button "button" at bounding box center [600, 115] width 15 height 15
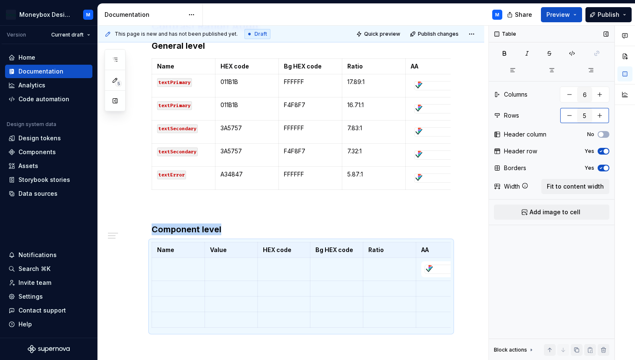
click at [600, 114] on button "button" at bounding box center [600, 115] width 15 height 15
type input "6"
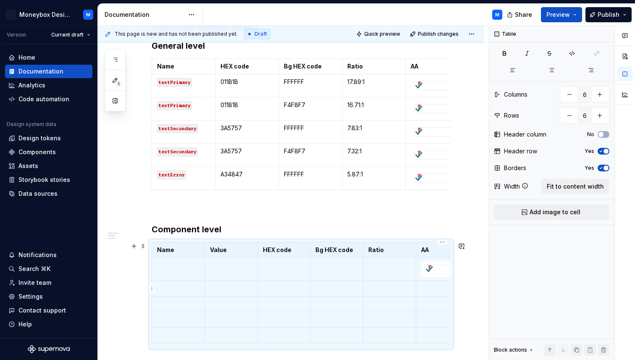
click at [428, 292] on p at bounding box center [442, 288] width 42 height 8
click at [429, 313] on p at bounding box center [442, 312] width 42 height 8
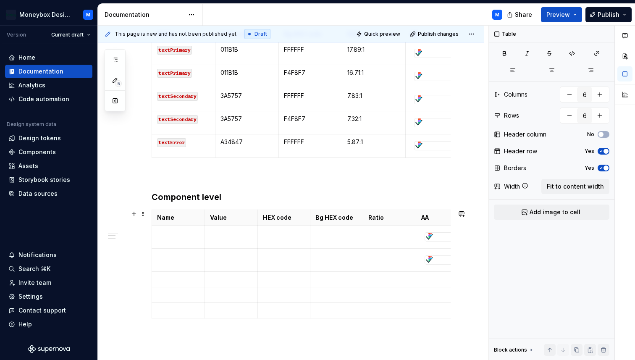
scroll to position [182, 0]
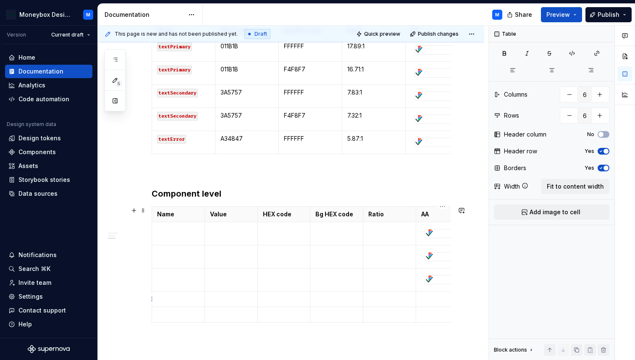
click at [430, 296] on p at bounding box center [442, 299] width 42 height 8
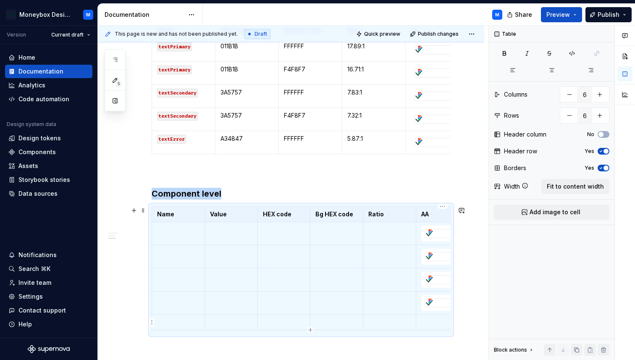
click at [427, 325] on p at bounding box center [442, 322] width 42 height 8
click at [174, 239] on td at bounding box center [178, 233] width 53 height 23
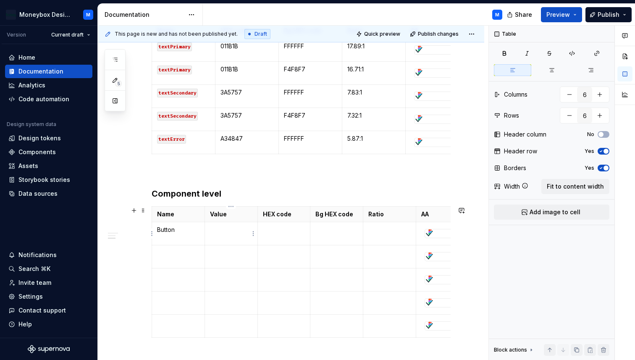
click at [226, 229] on p at bounding box center [231, 230] width 42 height 8
drag, startPoint x: 225, startPoint y: 237, endPoint x: 210, endPoint y: 229, distance: 16.7
click at [210, 229] on p "textButtonPrimary" at bounding box center [231, 234] width 42 height 17
click at [272, 214] on button "button" at bounding box center [274, 215] width 12 height 12
click at [224, 238] on p "textButtonPrimary" at bounding box center [231, 234] width 42 height 17
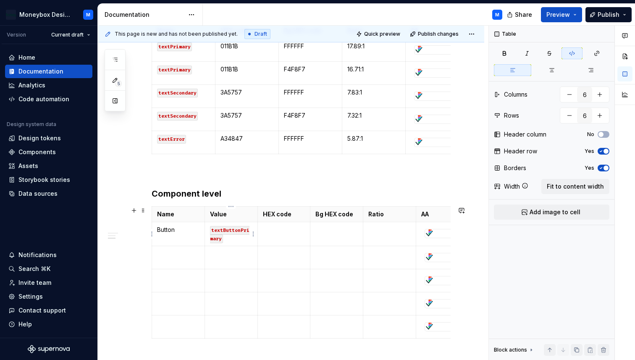
click at [237, 237] on p "textButtonPrimary" at bounding box center [231, 234] width 42 height 17
click at [234, 240] on p "textButtonPrimary" at bounding box center [231, 234] width 42 height 17
drag, startPoint x: 239, startPoint y: 257, endPoint x: 210, endPoint y: 250, distance: 29.5
click at [210, 250] on p "surfaceButtonPrimary" at bounding box center [231, 256] width 42 height 17
click at [271, 237] on button "button" at bounding box center [274, 237] width 12 height 12
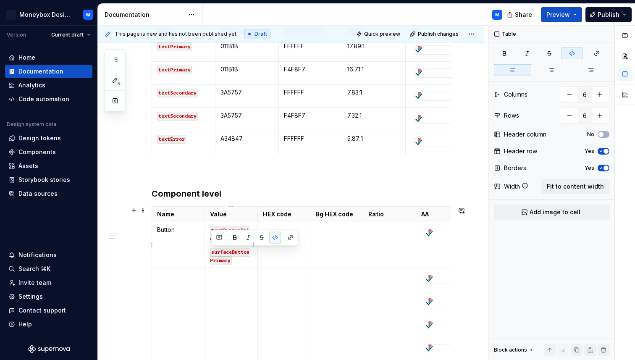
click at [238, 261] on p "surfaceButtonPrimary" at bounding box center [231, 256] width 42 height 17
click at [281, 228] on p at bounding box center [284, 230] width 42 height 8
click at [284, 234] on td at bounding box center [284, 245] width 53 height 46
click at [328, 232] on p at bounding box center [337, 230] width 42 height 8
click at [383, 237] on td at bounding box center [389, 245] width 53 height 46
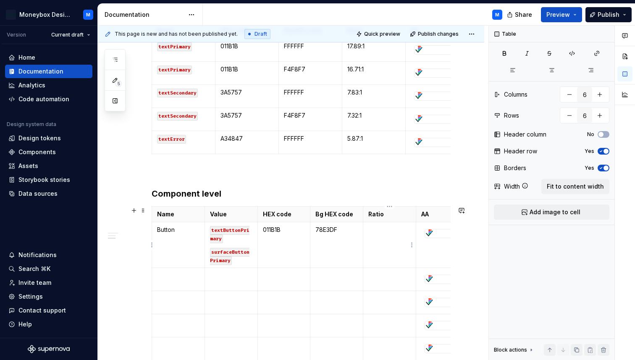
click at [383, 237] on td at bounding box center [389, 245] width 53 height 46
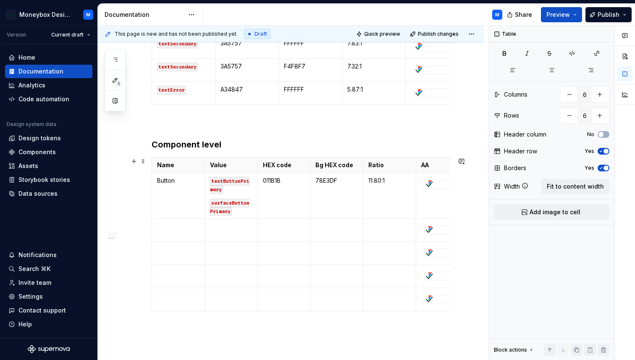
scroll to position [232, 0]
click at [170, 238] on td at bounding box center [178, 229] width 53 height 23
click at [219, 225] on p at bounding box center [231, 225] width 42 height 8
drag, startPoint x: 250, startPoint y: 234, endPoint x: 211, endPoint y: 228, distance: 39.7
click at [210, 228] on p "textButtonPrimaryAlternative" at bounding box center [231, 229] width 42 height 17
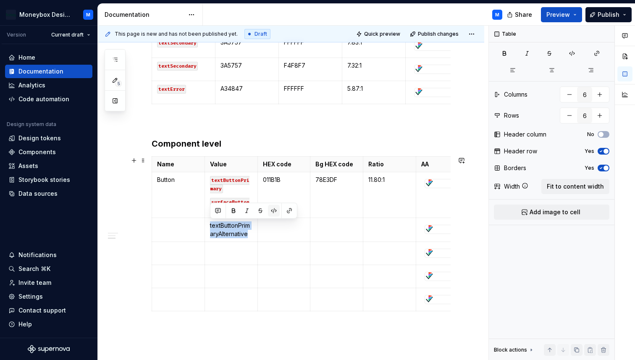
click at [274, 209] on button "button" at bounding box center [274, 211] width 12 height 12
click at [250, 234] on code "textButtonPrimaryAlternative" at bounding box center [230, 235] width 41 height 26
click at [220, 252] on p at bounding box center [231, 256] width 42 height 8
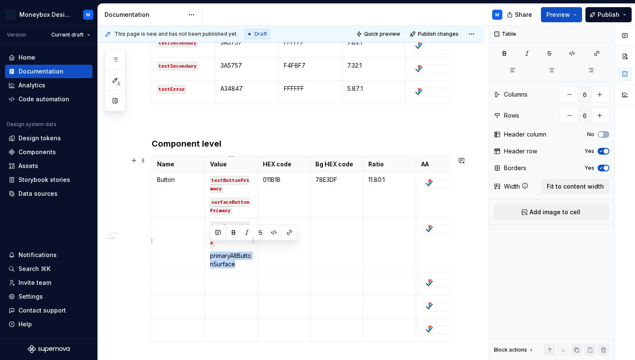
drag, startPoint x: 242, startPoint y: 256, endPoint x: 211, endPoint y: 248, distance: 32.5
click at [211, 252] on p "primaryAltButtonSurface" at bounding box center [231, 260] width 42 height 17
click at [270, 231] on button "button" at bounding box center [274, 233] width 12 height 12
click at [295, 239] on button "button" at bounding box center [291, 234] width 12 height 12
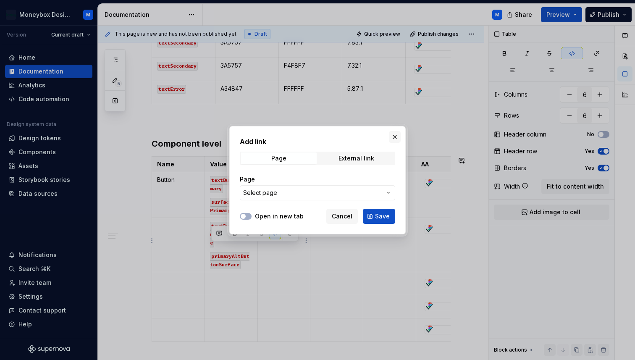
click at [396, 132] on button "button" at bounding box center [395, 137] width 12 height 12
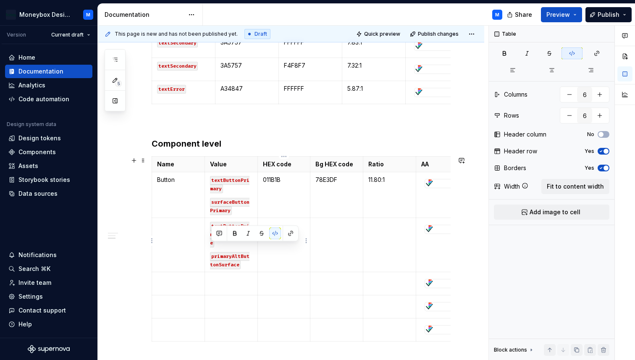
click at [288, 257] on td at bounding box center [284, 245] width 53 height 54
click at [327, 227] on p at bounding box center [337, 225] width 42 height 8
click at [390, 225] on p at bounding box center [390, 225] width 42 height 8
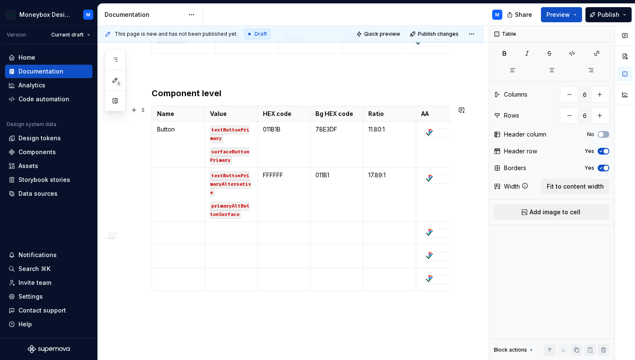
scroll to position [284, 0]
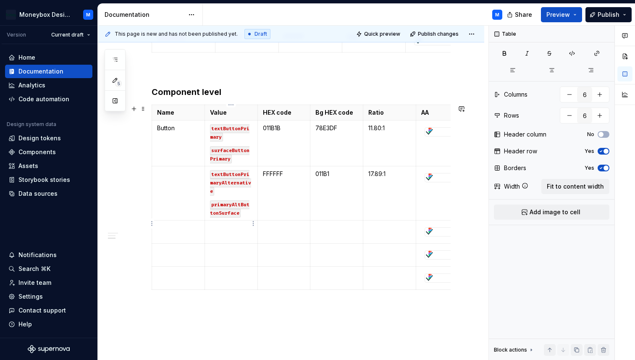
click at [221, 224] on p at bounding box center [231, 228] width 42 height 8
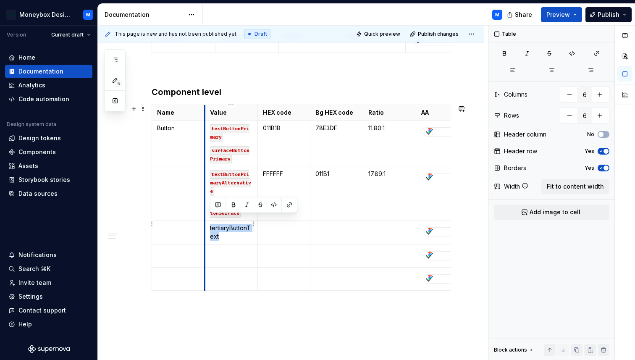
drag, startPoint x: 224, startPoint y: 226, endPoint x: 206, endPoint y: 218, distance: 19.9
click at [206, 221] on td "tertiaryButtonText" at bounding box center [231, 233] width 53 height 24
click at [575, 51] on icon "button" at bounding box center [572, 53] width 7 height 7
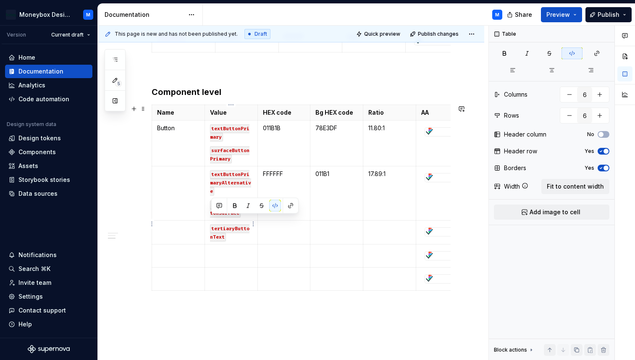
click at [232, 232] on p "tertiaryButtonText" at bounding box center [231, 232] width 42 height 17
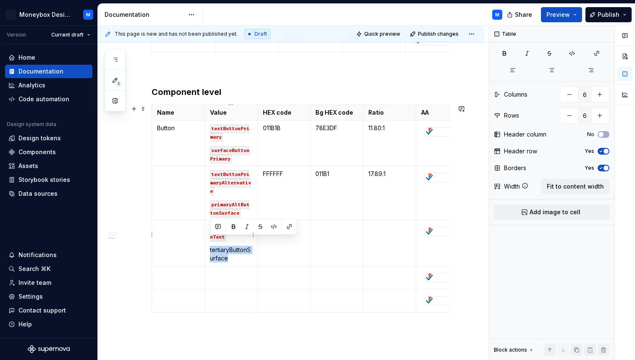
drag, startPoint x: 230, startPoint y: 251, endPoint x: 211, endPoint y: 241, distance: 21.8
click at [211, 246] on p "tertiaryButtonSurface" at bounding box center [231, 254] width 42 height 17
click at [574, 54] on icon "button" at bounding box center [572, 53] width 5 height 5
click at [281, 245] on td at bounding box center [284, 244] width 53 height 46
click at [329, 225] on td at bounding box center [337, 244] width 53 height 46
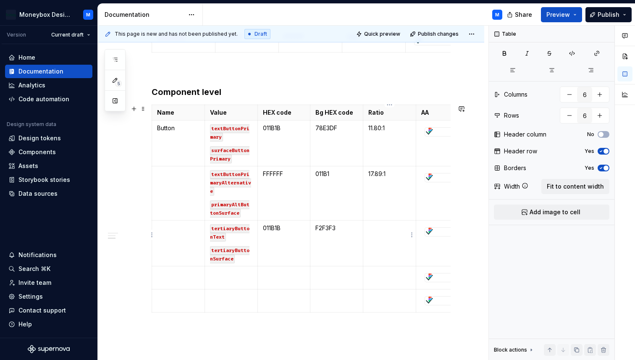
click at [374, 224] on p at bounding box center [390, 228] width 42 height 8
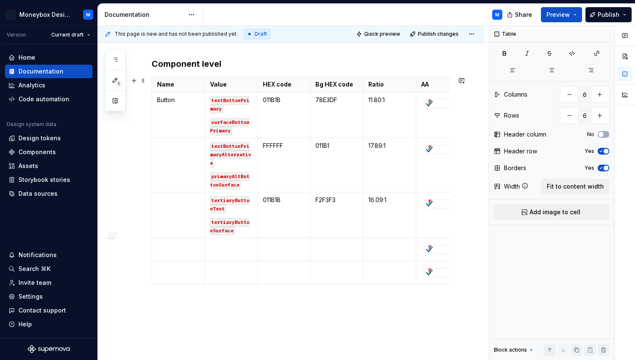
scroll to position [320, 0]
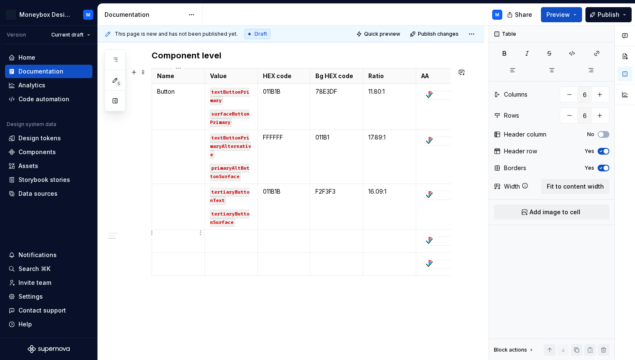
click at [184, 233] on p at bounding box center [178, 237] width 42 height 8
click at [229, 234] on td at bounding box center [231, 241] width 53 height 23
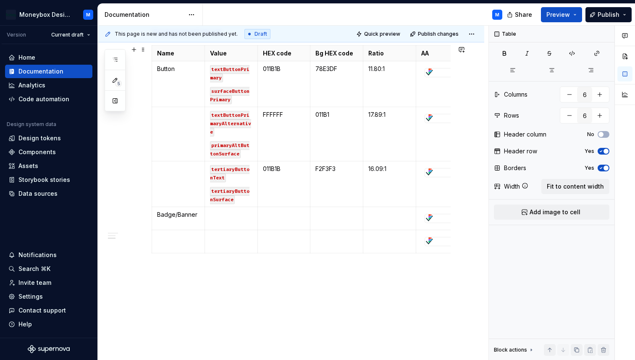
scroll to position [344, 0]
drag, startPoint x: 246, startPoint y: 208, endPoint x: 211, endPoint y: 206, distance: 35.3
click at [211, 210] on p "textPrimary" at bounding box center [231, 214] width 42 height 8
click at [276, 190] on button "button" at bounding box center [274, 191] width 12 height 12
click at [247, 210] on p "textPrimary" at bounding box center [231, 214] width 42 height 8
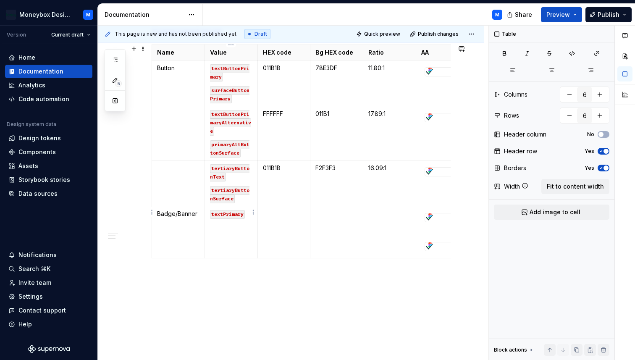
click at [221, 223] on p at bounding box center [231, 227] width 42 height 8
drag, startPoint x: 228, startPoint y: 228, endPoint x: 210, endPoint y: 220, distance: 19.6
click at [210, 223] on p "surfaceInfromation" at bounding box center [231, 231] width 42 height 17
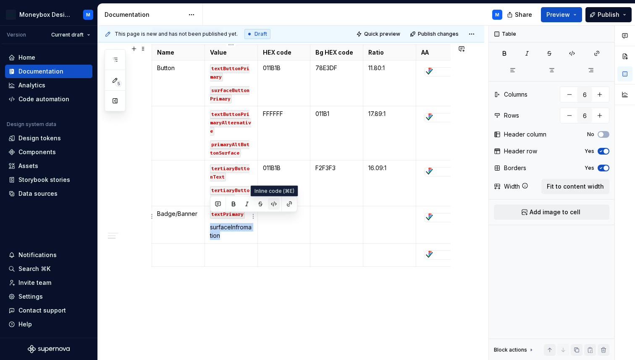
click at [274, 203] on button "button" at bounding box center [274, 204] width 12 height 12
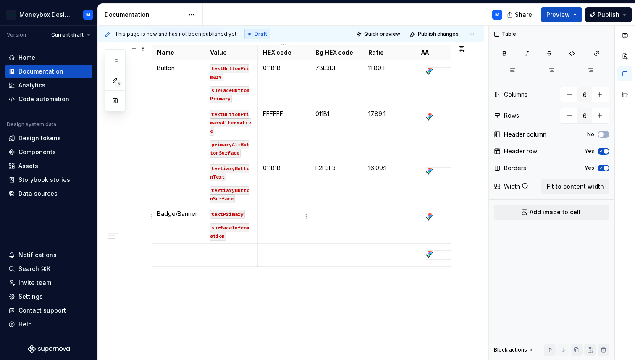
click at [296, 216] on td at bounding box center [284, 224] width 53 height 37
click at [321, 210] on p at bounding box center [337, 214] width 42 height 8
click at [382, 213] on td at bounding box center [389, 224] width 53 height 37
click at [216, 247] on p at bounding box center [231, 251] width 42 height 8
drag, startPoint x: 244, startPoint y: 243, endPoint x: 208, endPoint y: 243, distance: 35.7
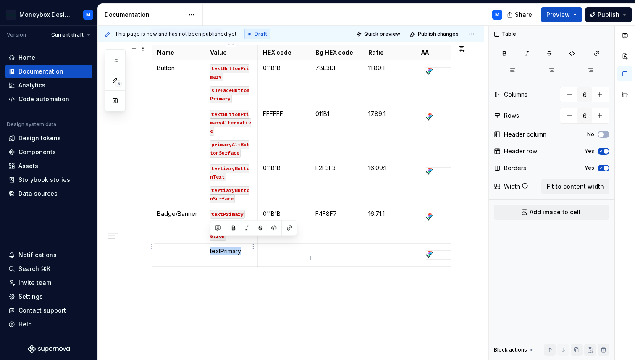
click at [208, 244] on td "textPrimary" at bounding box center [231, 255] width 53 height 23
click at [275, 226] on button "button" at bounding box center [274, 228] width 12 height 12
click at [245, 247] on p "textPrimary" at bounding box center [231, 251] width 42 height 8
click at [220, 261] on p at bounding box center [231, 265] width 42 height 8
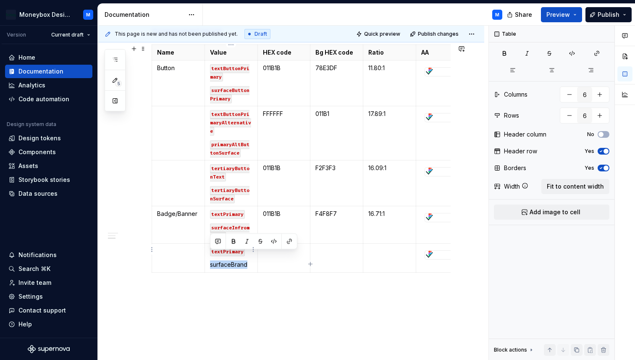
drag, startPoint x: 248, startPoint y: 257, endPoint x: 207, endPoint y: 255, distance: 41.2
click at [207, 255] on td "textPrimary surfaceBrand" at bounding box center [231, 258] width 53 height 29
click at [275, 241] on button "button" at bounding box center [274, 242] width 12 height 12
click at [281, 255] on td at bounding box center [284, 258] width 53 height 29
click at [332, 247] on p at bounding box center [337, 251] width 42 height 8
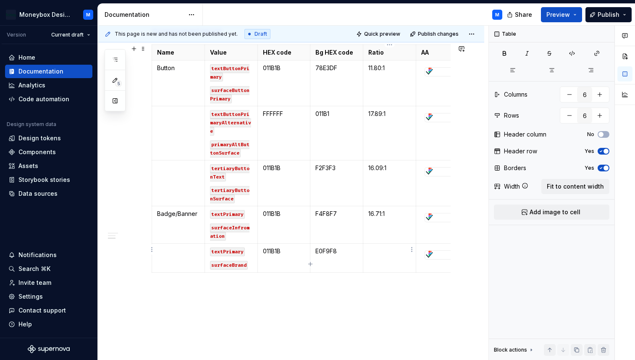
click at [373, 247] on p at bounding box center [390, 251] width 42 height 8
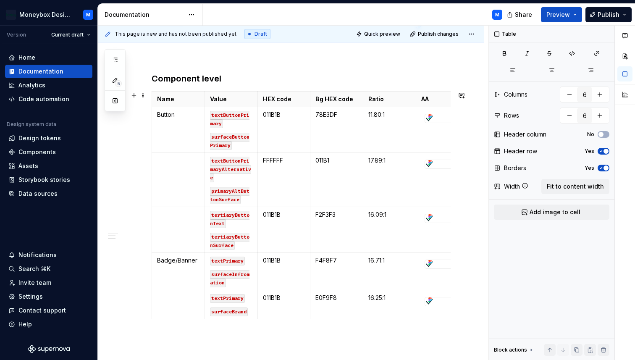
scroll to position [290, 0]
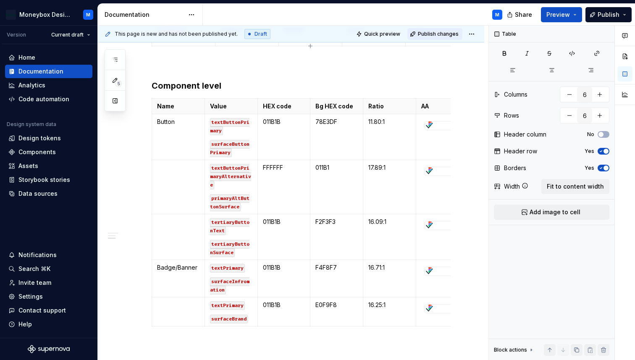
click at [437, 38] on button "Publish changes" at bounding box center [435, 34] width 55 height 12
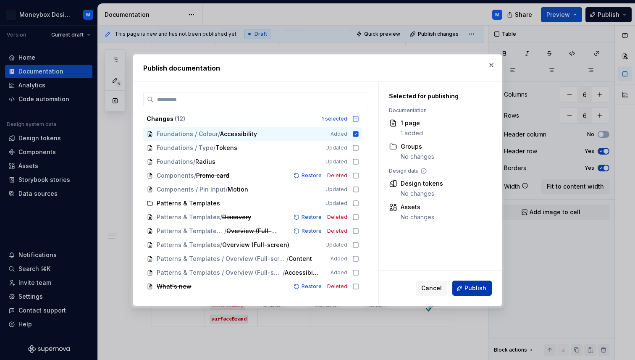
click at [468, 288] on span "Publish" at bounding box center [476, 288] width 22 height 8
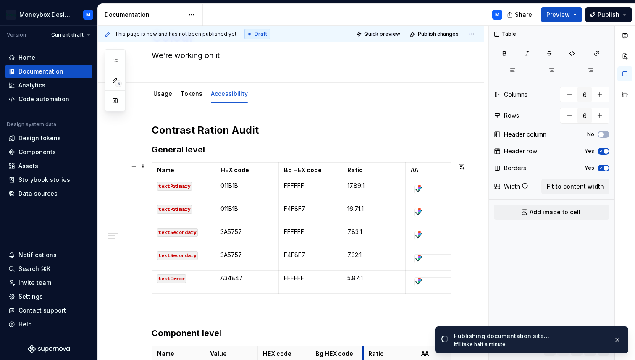
scroll to position [0, 0]
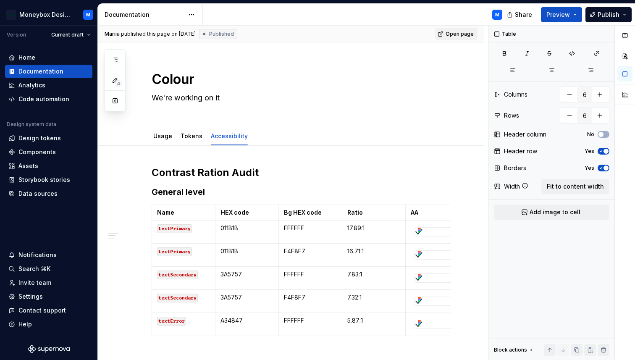
click at [462, 33] on span "Open page" at bounding box center [460, 34] width 28 height 7
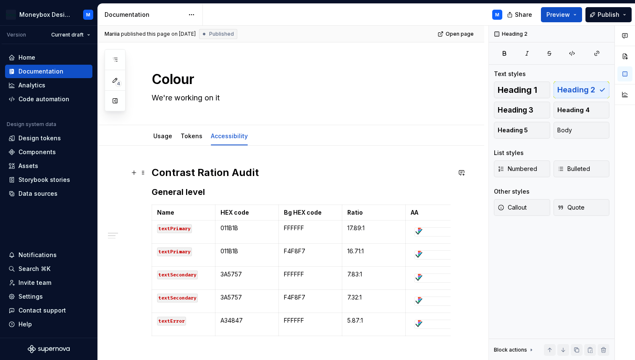
click at [203, 170] on h2 "Contrast Ration Audit" at bounding box center [301, 172] width 299 height 13
click at [226, 173] on h2 "Contrast Ration Audit" at bounding box center [301, 172] width 299 height 13
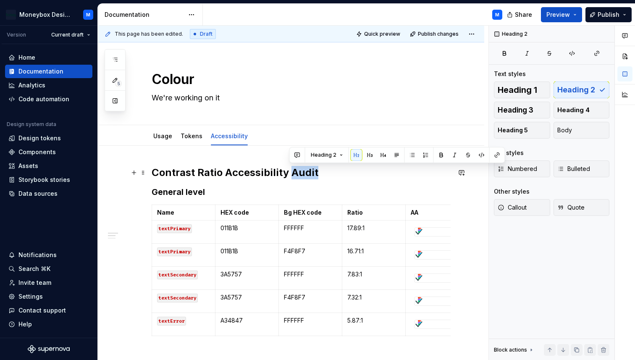
drag, startPoint x: 321, startPoint y: 171, endPoint x: 290, endPoint y: 171, distance: 31.9
click at [290, 171] on h2 "Contrast Ratio Accessibility Audit" at bounding box center [301, 172] width 299 height 13
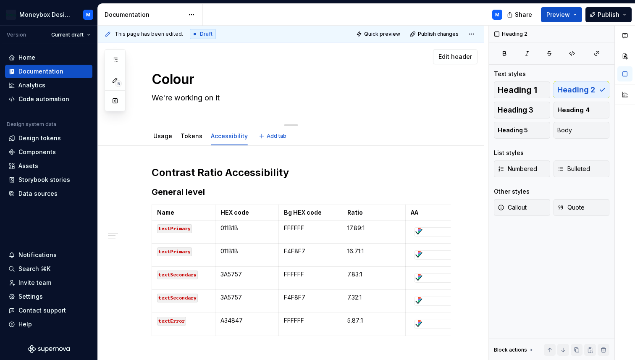
click at [232, 97] on textarea "We're working on it" at bounding box center [299, 97] width 299 height 13
type textarea "*"
click at [303, 174] on h2 "Contrast Ratio Accessibility" at bounding box center [301, 172] width 299 height 13
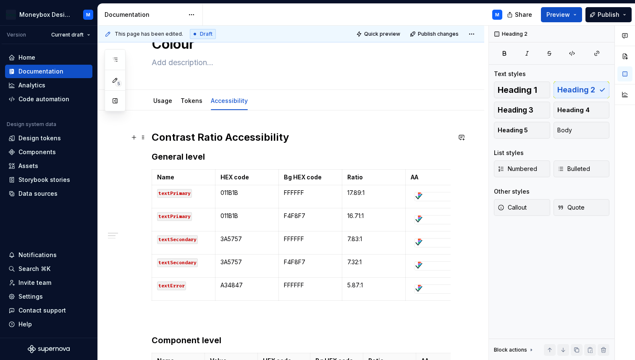
scroll to position [53, 0]
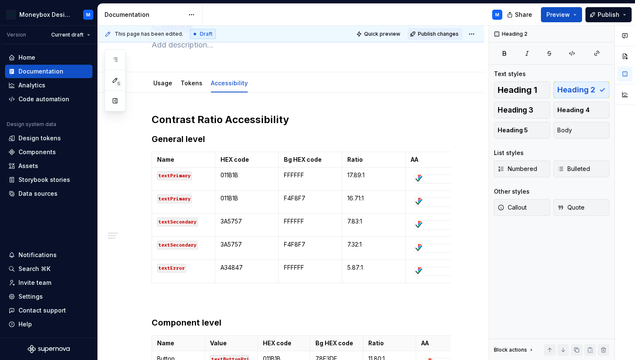
click at [441, 31] on span "Publish changes" at bounding box center [438, 34] width 41 height 7
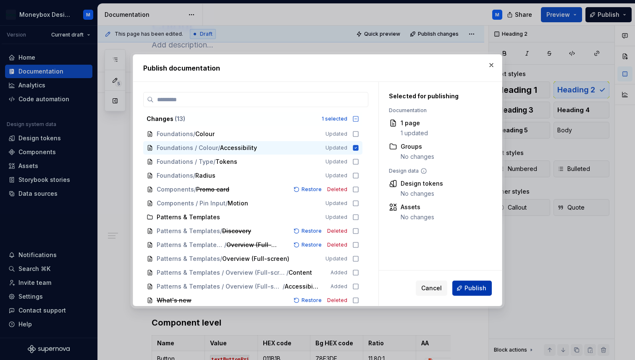
click at [476, 293] on button "Publish" at bounding box center [473, 288] width 40 height 15
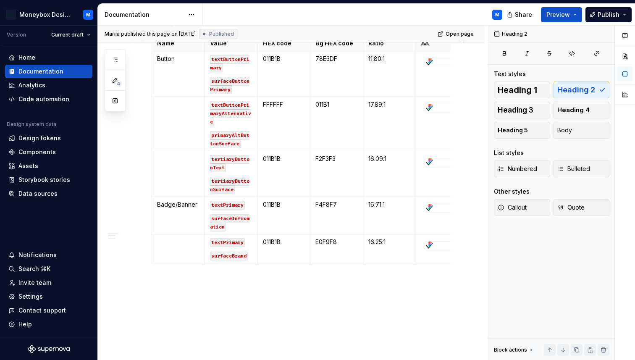
scroll to position [369, 0]
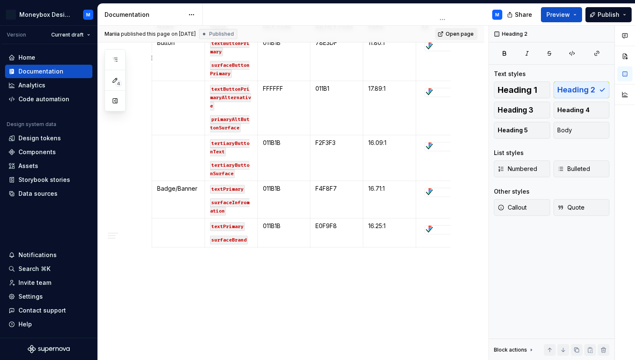
click at [458, 33] on span "Open page" at bounding box center [460, 34] width 28 height 7
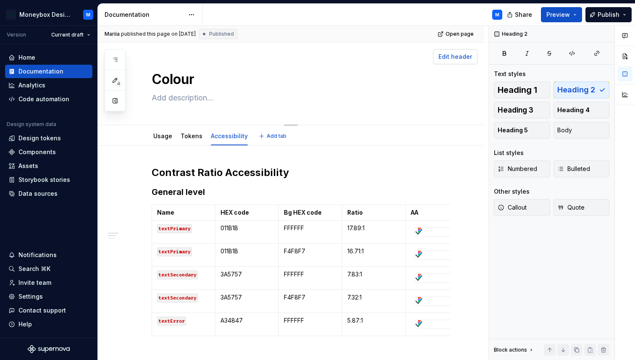
click at [460, 53] on span "Edit header" at bounding box center [456, 57] width 34 height 8
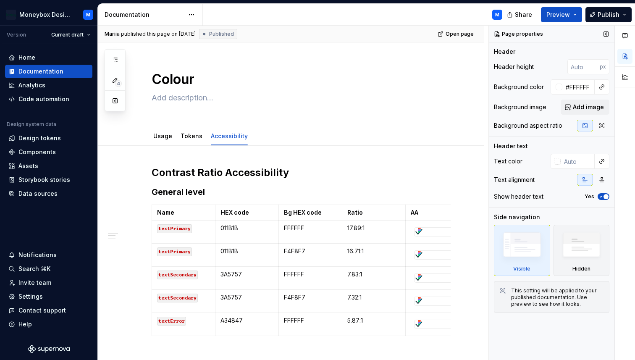
click at [606, 193] on button "Yes" at bounding box center [604, 196] width 12 height 7
click at [606, 194] on button "No" at bounding box center [604, 196] width 12 height 7
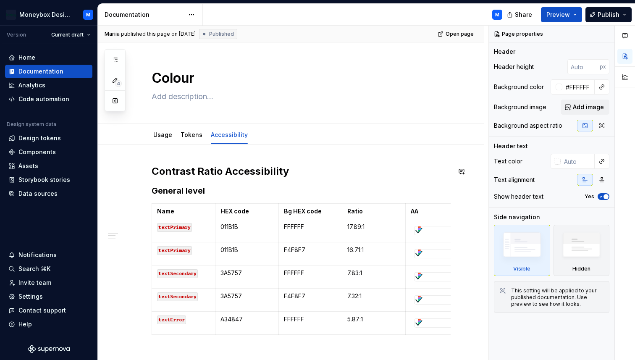
type textarea "*"
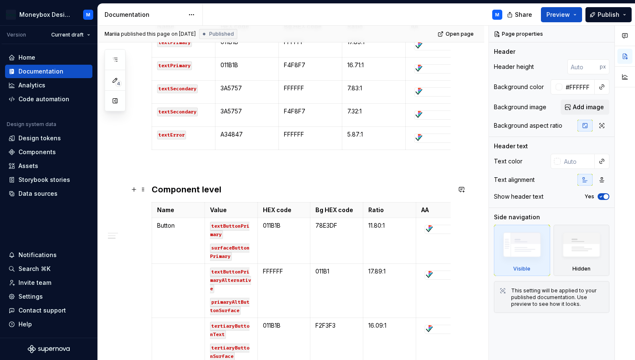
click at [239, 187] on h3 "Component level" at bounding box center [301, 190] width 299 height 12
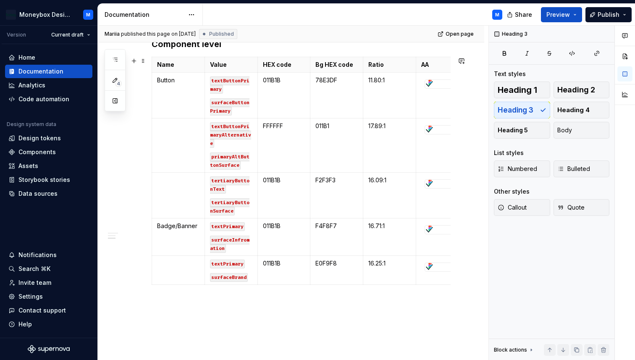
scroll to position [332, 0]
click at [186, 238] on td "Badge/Banner" at bounding box center [178, 236] width 53 height 37
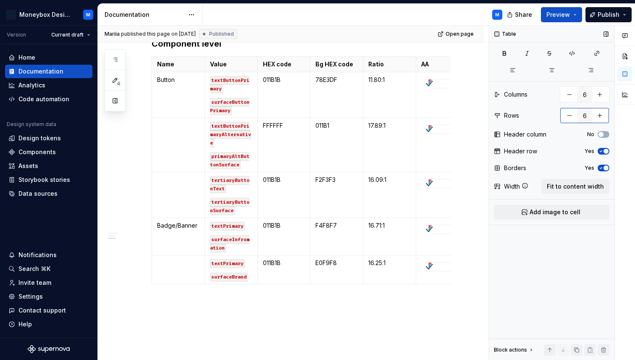
click at [603, 114] on button "button" at bounding box center [600, 115] width 15 height 15
type input "7"
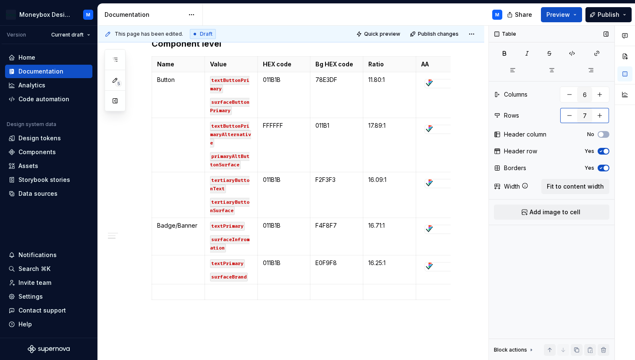
type textarea "*"
click at [603, 114] on button "button" at bounding box center [600, 115] width 15 height 15
type input "10"
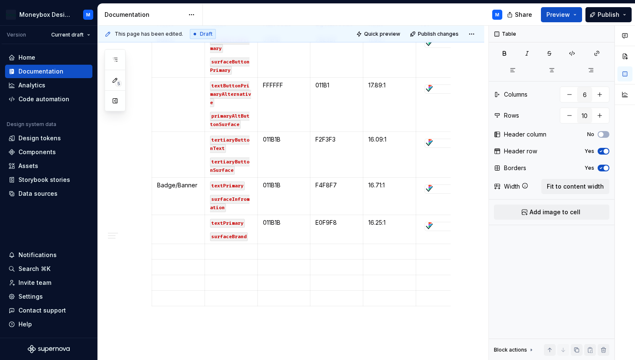
scroll to position [431, 0]
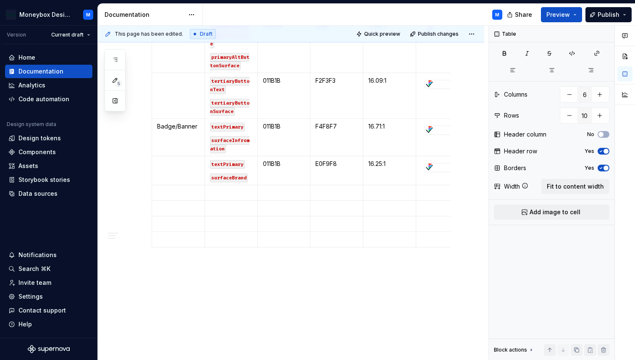
click at [373, 189] on p at bounding box center [390, 193] width 42 height 8
click at [333, 189] on p at bounding box center [337, 193] width 42 height 8
click at [280, 189] on p at bounding box center [284, 193] width 42 height 8
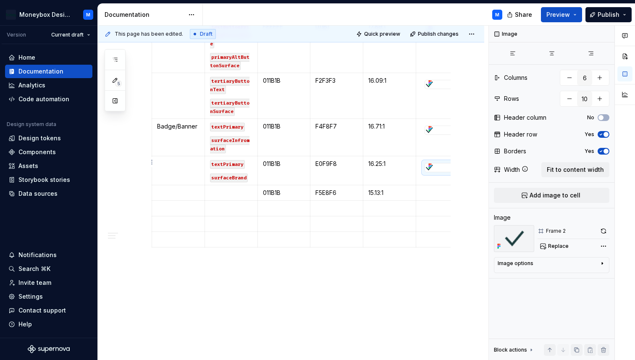
click at [440, 163] on div at bounding box center [442, 167] width 35 height 8
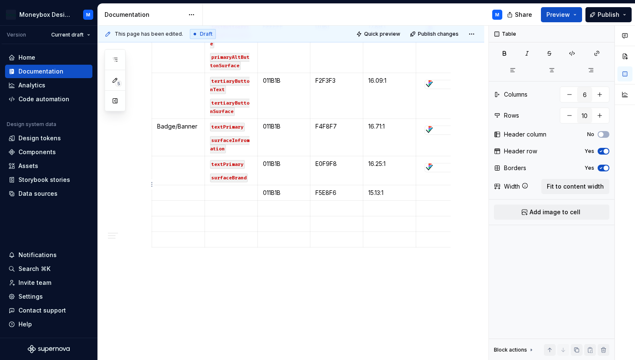
click at [430, 189] on p at bounding box center [442, 193] width 42 height 8
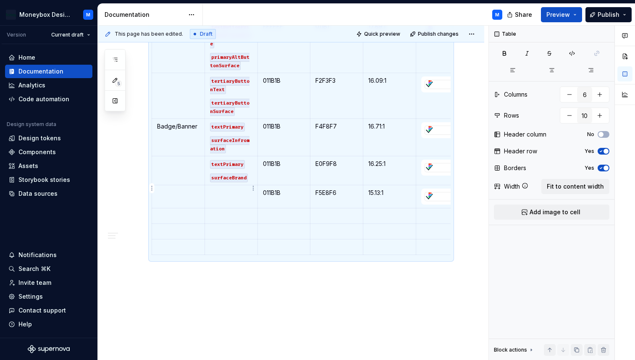
click at [236, 189] on p at bounding box center [231, 193] width 42 height 8
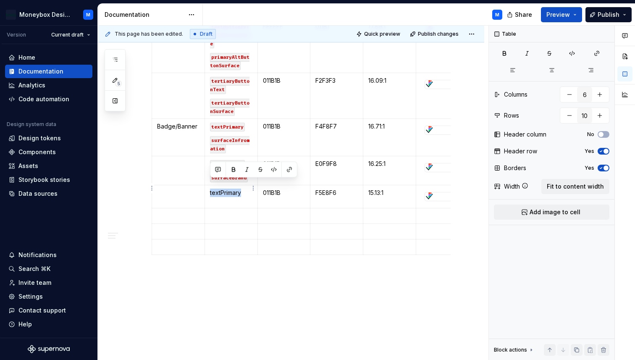
drag, startPoint x: 244, startPoint y: 184, endPoint x: 209, endPoint y: 184, distance: 35.3
click at [209, 185] on td "textPrimary" at bounding box center [231, 196] width 53 height 23
click at [276, 169] on button "button" at bounding box center [274, 170] width 12 height 12
click at [232, 194] on td "textPrimary" at bounding box center [231, 196] width 53 height 23
click at [216, 202] on p at bounding box center [231, 206] width 42 height 8
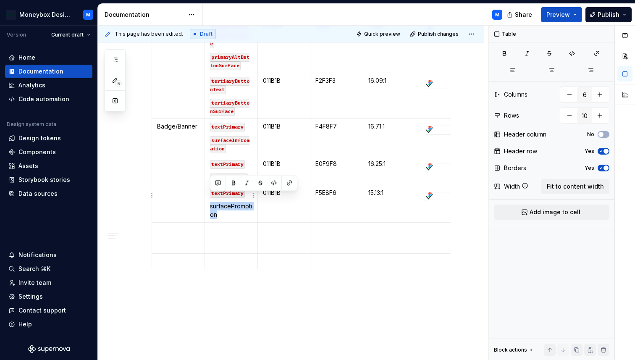
drag, startPoint x: 226, startPoint y: 205, endPoint x: 209, endPoint y: 199, distance: 18.3
click at [209, 199] on td "textPrimary surfacePromotion" at bounding box center [231, 203] width 53 height 37
click at [273, 184] on button "button" at bounding box center [274, 183] width 12 height 12
click at [242, 223] on td at bounding box center [231, 231] width 53 height 16
click at [225, 226] on p at bounding box center [231, 230] width 42 height 8
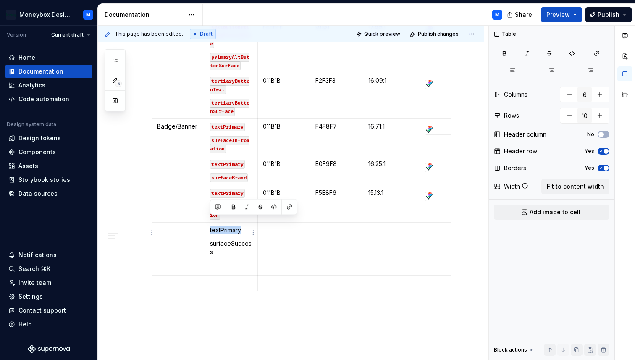
drag, startPoint x: 244, startPoint y: 222, endPoint x: 207, endPoint y: 222, distance: 37.4
click at [207, 223] on td "textPrimary surfaceSuccess" at bounding box center [231, 241] width 53 height 37
click at [275, 206] on button "button" at bounding box center [274, 207] width 12 height 12
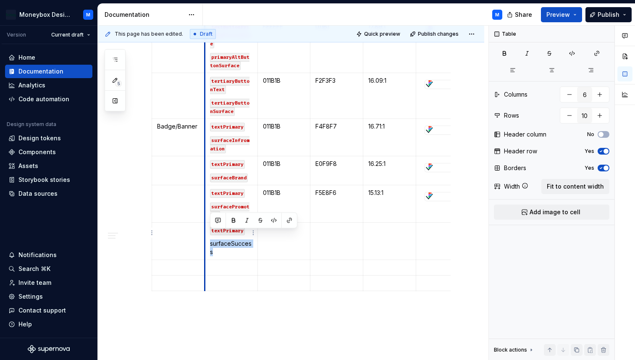
drag, startPoint x: 221, startPoint y: 244, endPoint x: 205, endPoint y: 235, distance: 17.7
click at [205, 235] on td "textPrimary surfaceSuccess" at bounding box center [231, 241] width 53 height 37
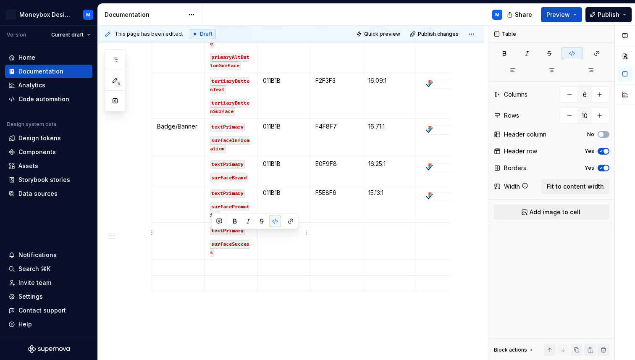
click at [278, 242] on td at bounding box center [284, 241] width 53 height 37
click at [335, 226] on p at bounding box center [337, 230] width 42 height 8
click at [391, 226] on p at bounding box center [390, 230] width 42 height 8
click at [436, 192] on div at bounding box center [442, 196] width 35 height 8
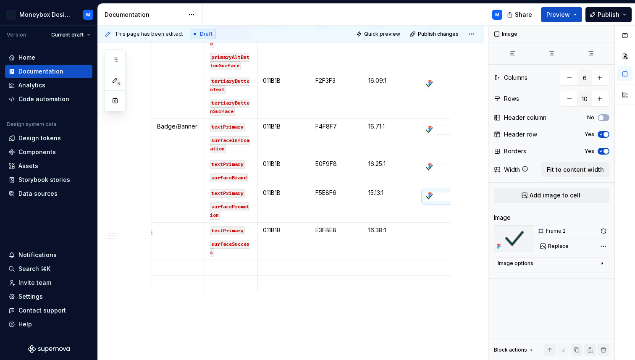
click at [429, 237] on td at bounding box center [442, 241] width 53 height 37
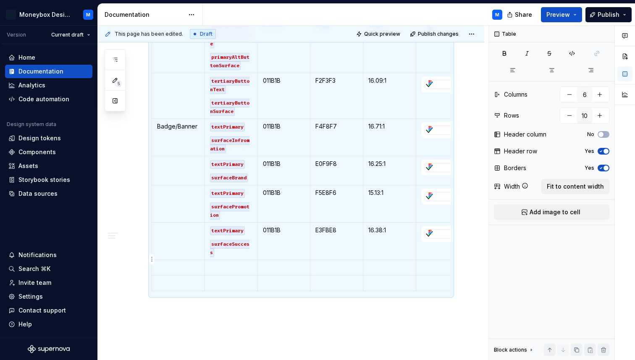
click at [429, 263] on p at bounding box center [442, 267] width 42 height 8
click at [427, 287] on p at bounding box center [442, 291] width 42 height 8
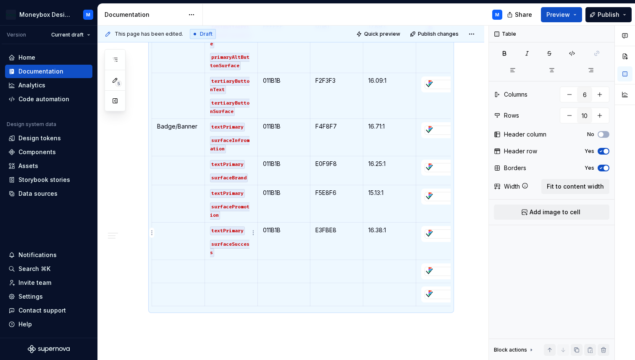
click at [227, 264] on td at bounding box center [231, 271] width 53 height 23
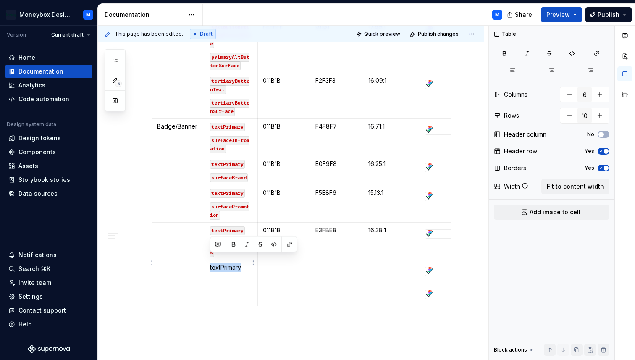
drag, startPoint x: 245, startPoint y: 259, endPoint x: 211, endPoint y: 259, distance: 33.6
click at [211, 263] on p "textPrimary" at bounding box center [231, 267] width 42 height 8
click at [246, 263] on p "textPrimary" at bounding box center [231, 267] width 42 height 8
click at [224, 277] on p at bounding box center [231, 281] width 42 height 8
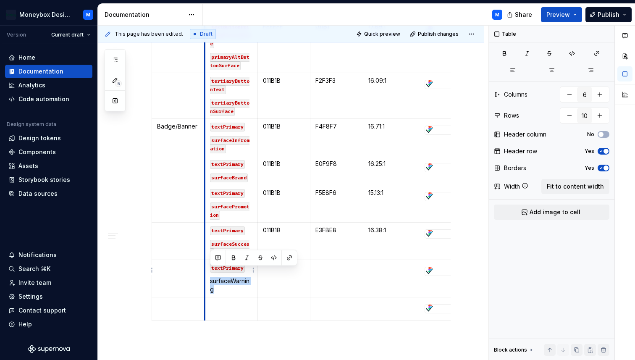
drag, startPoint x: 225, startPoint y: 280, endPoint x: 206, endPoint y: 272, distance: 20.5
click at [206, 272] on td "textPrimary surfaceWarning" at bounding box center [231, 278] width 53 height 37
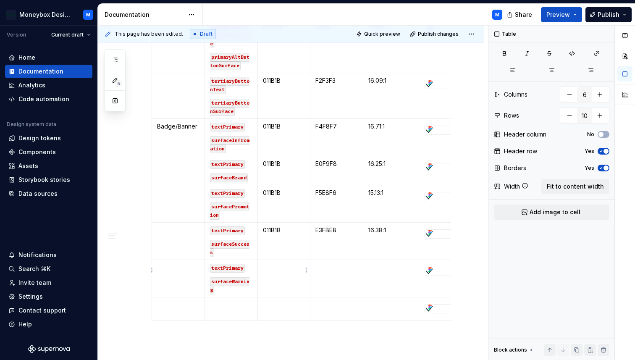
click at [276, 279] on td at bounding box center [284, 278] width 53 height 37
click at [328, 266] on td at bounding box center [337, 278] width 53 height 37
click at [384, 263] on p at bounding box center [390, 267] width 42 height 8
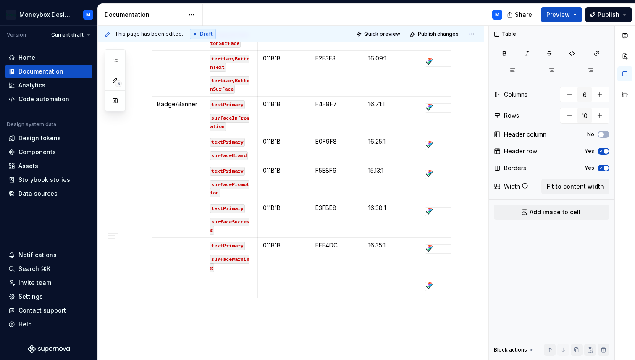
scroll to position [456, 0]
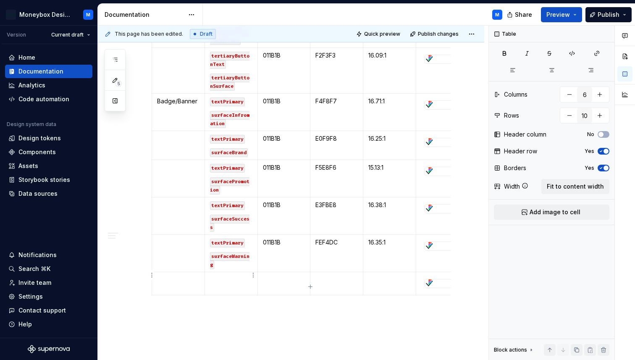
click at [224, 276] on p at bounding box center [231, 280] width 42 height 8
drag, startPoint x: 245, startPoint y: 273, endPoint x: 207, endPoint y: 273, distance: 38.2
click at [207, 273] on td "textPrimary" at bounding box center [231, 283] width 53 height 23
click at [247, 276] on p "textPrimary" at bounding box center [231, 280] width 42 height 8
click at [222, 289] on p at bounding box center [231, 293] width 42 height 8
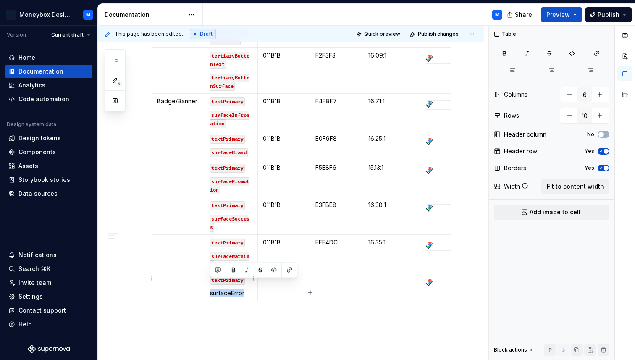
drag, startPoint x: 248, startPoint y: 285, endPoint x: 208, endPoint y: 284, distance: 39.5
click at [208, 284] on td "textPrimary surfaceError" at bounding box center [231, 286] width 53 height 29
click at [292, 286] on td at bounding box center [284, 286] width 53 height 29
click at [275, 276] on p at bounding box center [284, 280] width 42 height 8
click at [324, 276] on p at bounding box center [337, 280] width 42 height 8
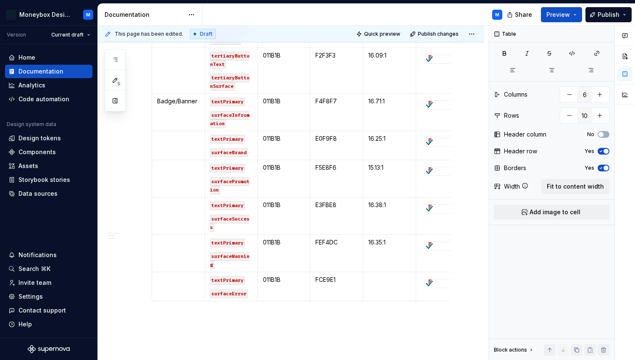
type textarea "*"
click at [377, 276] on p at bounding box center [390, 280] width 42 height 8
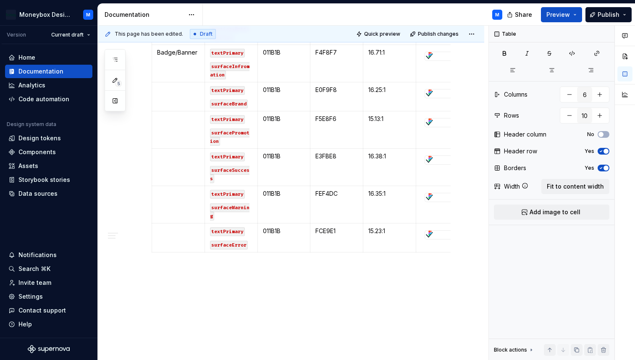
scroll to position [510, 0]
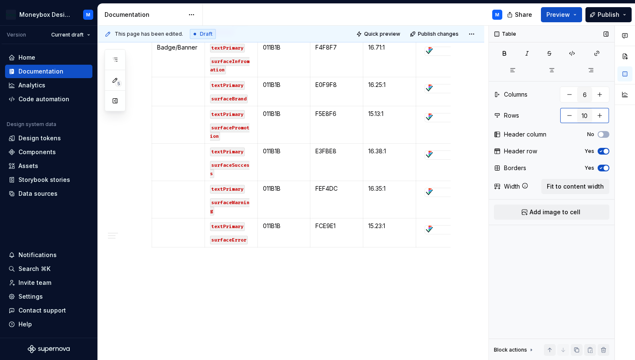
click at [604, 115] on button "button" at bounding box center [600, 115] width 15 height 15
type input "13"
click at [174, 251] on p at bounding box center [178, 255] width 42 height 8
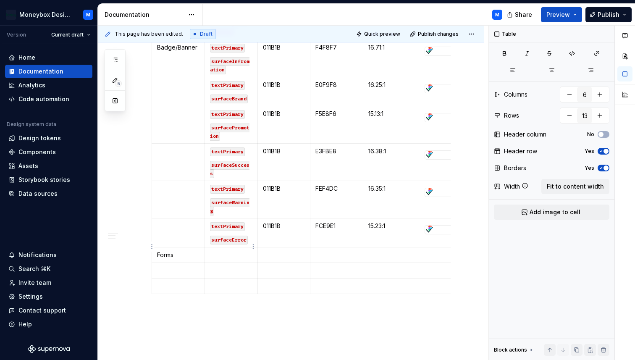
click at [217, 252] on td at bounding box center [231, 256] width 53 height 16
drag, startPoint x: 232, startPoint y: 258, endPoint x: 209, endPoint y: 248, distance: 25.2
click at [209, 248] on td "formBorderPrimary" at bounding box center [231, 260] width 53 height 24
click at [234, 257] on p "formBorderPrimary" at bounding box center [231, 259] width 42 height 17
drag, startPoint x: 250, startPoint y: 277, endPoint x: 209, endPoint y: 268, distance: 42.0
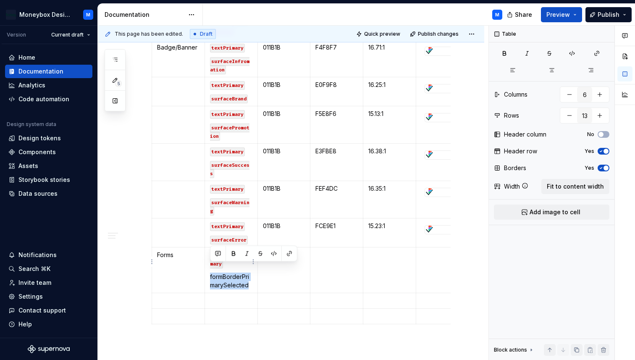
click at [209, 268] on td "formBorderPrimary formBorderPrimarySelected" at bounding box center [231, 271] width 53 height 46
click at [285, 269] on td at bounding box center [284, 271] width 53 height 46
click at [334, 251] on p at bounding box center [337, 255] width 42 height 8
click at [375, 252] on td at bounding box center [389, 271] width 53 height 46
click at [442, 226] on div at bounding box center [442, 230] width 35 height 8
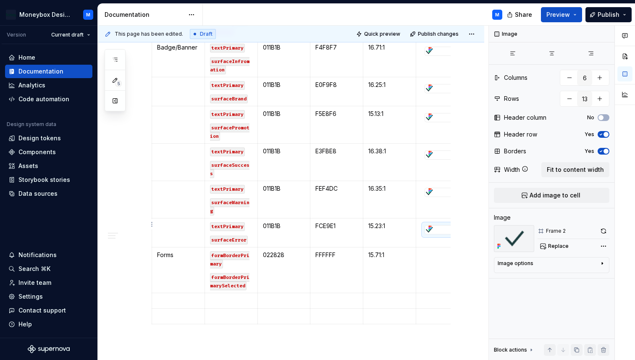
type textarea "*"
click at [435, 253] on td at bounding box center [442, 271] width 53 height 46
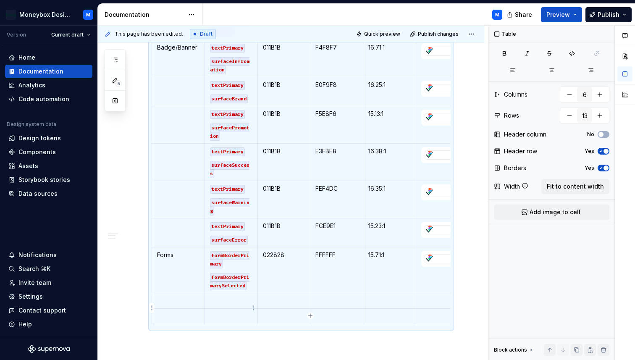
click at [232, 297] on p at bounding box center [231, 301] width 42 height 8
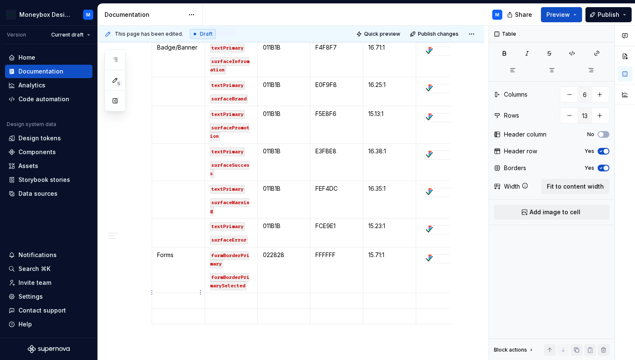
click at [168, 297] on p at bounding box center [178, 301] width 42 height 8
click at [229, 297] on p at bounding box center [231, 301] width 42 height 8
drag, startPoint x: 224, startPoint y: 298, endPoint x: 208, endPoint y: 295, distance: 16.2
click at [208, 295] on td "prgressComplete" at bounding box center [231, 305] width 53 height 24
click at [277, 299] on td at bounding box center [284, 305] width 53 height 24
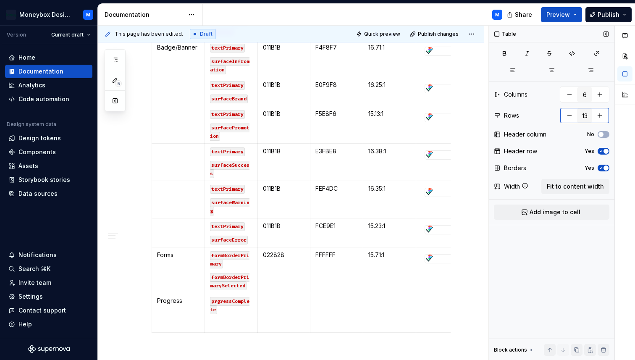
click at [569, 116] on button "button" at bounding box center [569, 115] width 15 height 15
type input "12"
click at [272, 297] on p at bounding box center [284, 301] width 42 height 8
click at [334, 298] on td at bounding box center [337, 305] width 53 height 24
click at [382, 297] on p at bounding box center [390, 301] width 42 height 8
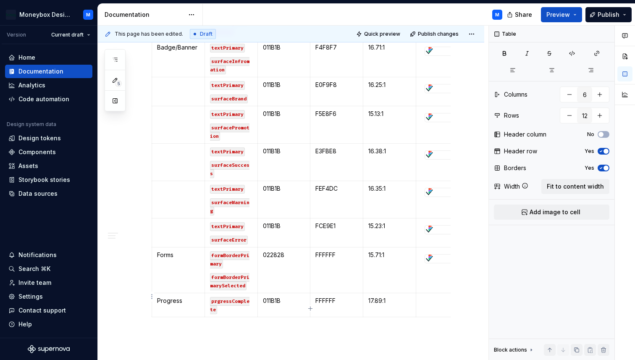
click at [437, 297] on p at bounding box center [442, 301] width 42 height 8
click at [437, 255] on div at bounding box center [442, 259] width 35 height 8
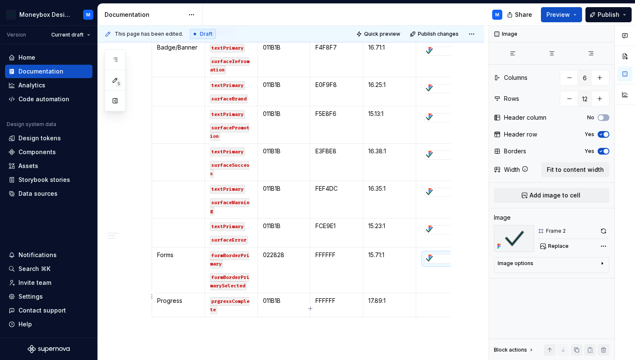
click at [430, 300] on td at bounding box center [442, 305] width 53 height 24
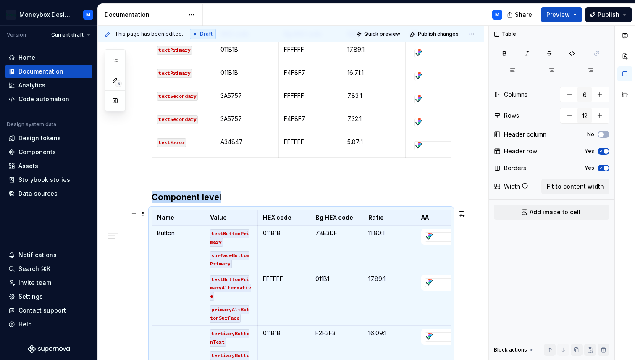
scroll to position [172, 0]
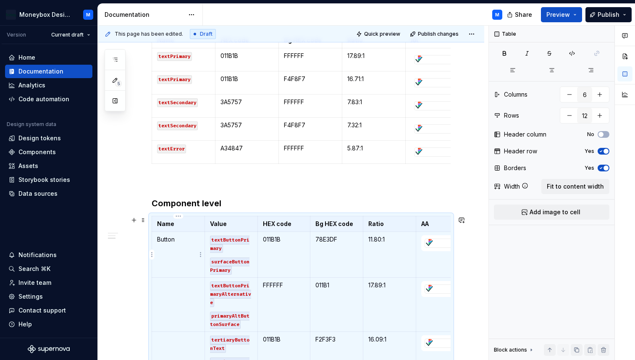
click at [188, 244] on td "Button" at bounding box center [178, 255] width 53 height 46
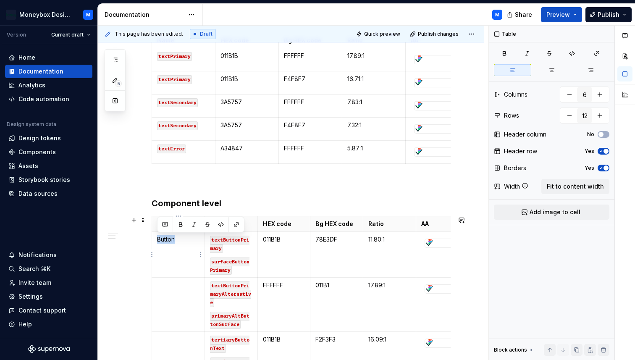
drag, startPoint x: 182, startPoint y: 242, endPoint x: 156, endPoint y: 242, distance: 25.6
click at [156, 242] on td "Button" at bounding box center [178, 255] width 53 height 46
click at [239, 221] on button "button" at bounding box center [237, 225] width 12 height 12
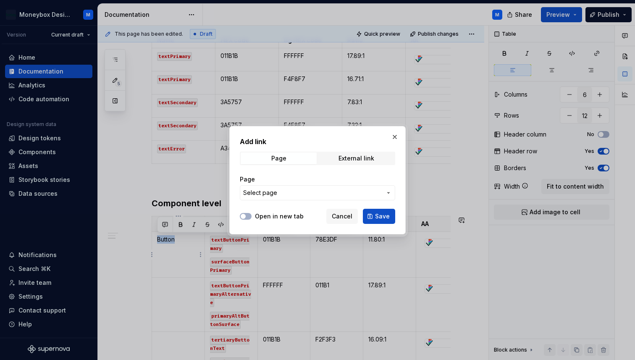
click at [290, 191] on span "Select page" at bounding box center [312, 193] width 139 height 8
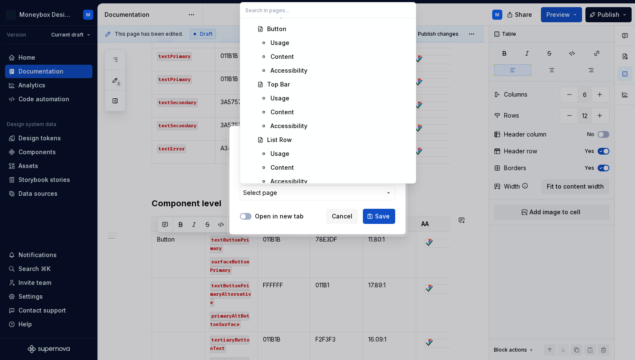
scroll to position [345, 0]
click at [282, 25] on div "Button" at bounding box center [276, 28] width 19 height 8
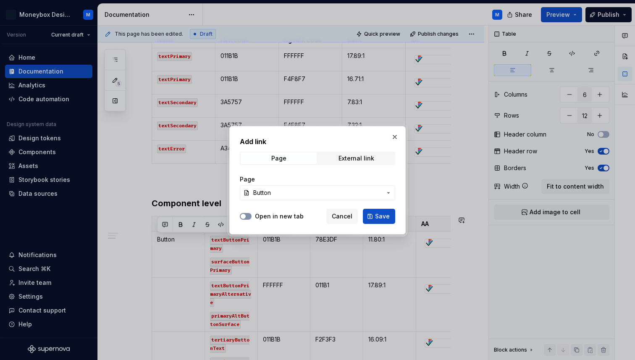
click at [245, 216] on span "button" at bounding box center [243, 216] width 5 height 5
click at [245, 216] on icon "button" at bounding box center [243, 216] width 7 height 5
click at [383, 217] on span "Save" at bounding box center [382, 216] width 15 height 8
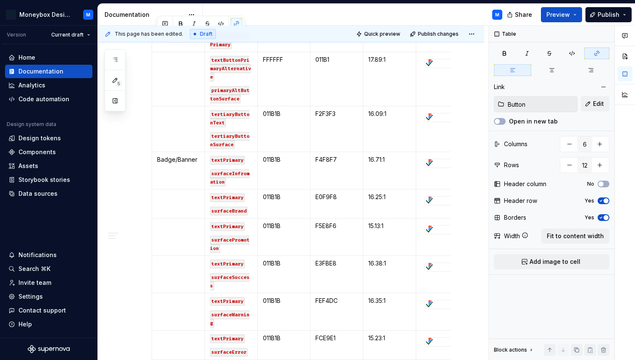
scroll to position [385, 0]
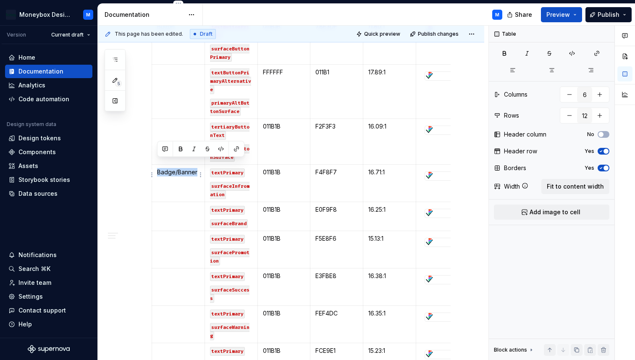
drag, startPoint x: 198, startPoint y: 166, endPoint x: 155, endPoint y: 166, distance: 42.4
click at [155, 166] on td "Badge/Banner" at bounding box center [178, 183] width 53 height 37
click at [237, 150] on button "button" at bounding box center [237, 149] width 12 height 12
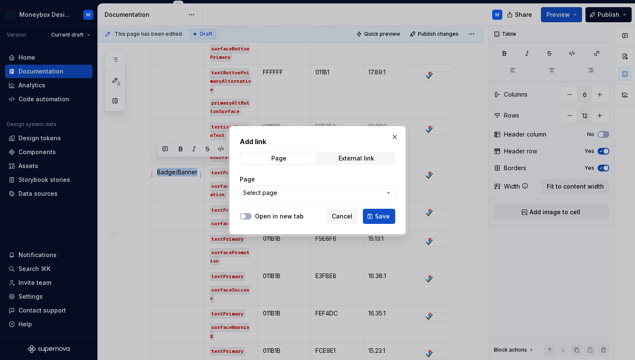
click at [294, 197] on button "Select page" at bounding box center [317, 192] width 155 height 15
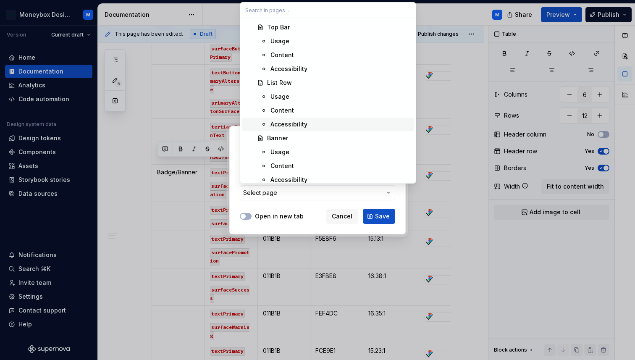
scroll to position [411, 0]
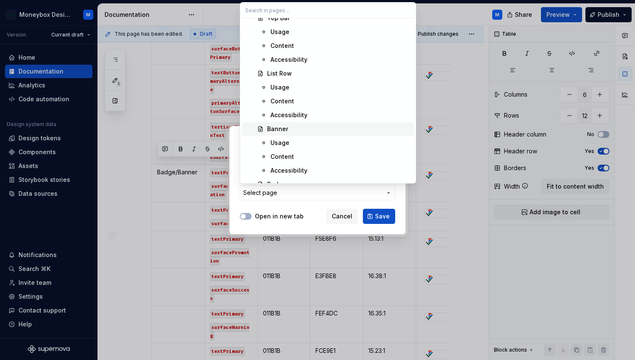
click at [277, 126] on div "Banner" at bounding box center [277, 129] width 21 height 8
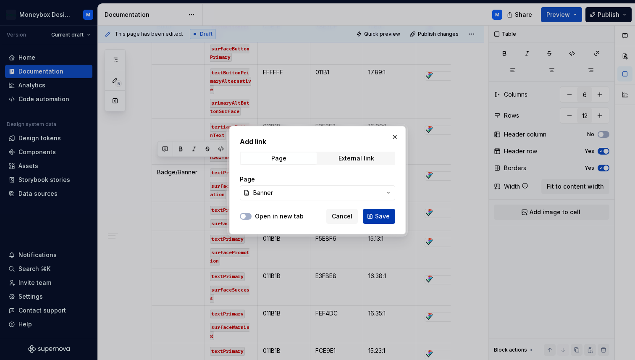
click at [387, 217] on span "Save" at bounding box center [382, 216] width 15 height 8
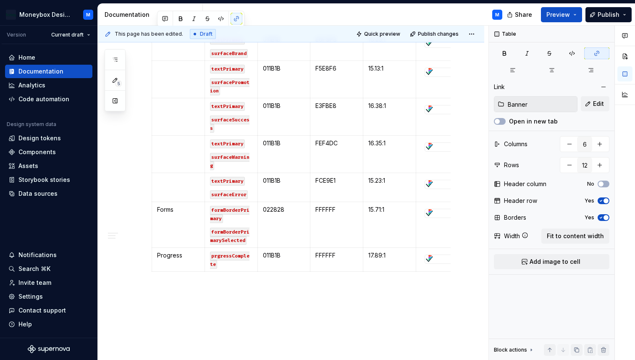
scroll to position [580, 0]
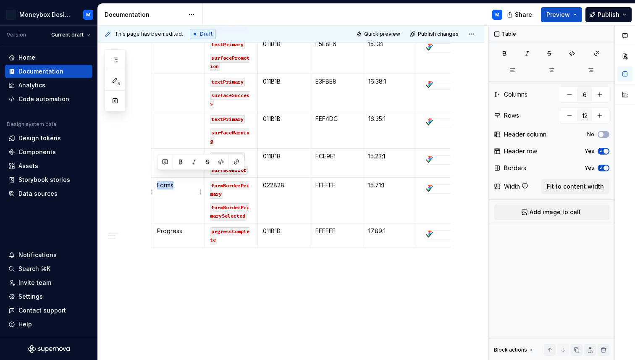
drag, startPoint x: 182, startPoint y: 177, endPoint x: 157, endPoint y: 177, distance: 25.2
click at [157, 181] on p "Forms" at bounding box center [178, 185] width 42 height 8
click at [237, 159] on button "button" at bounding box center [237, 162] width 12 height 12
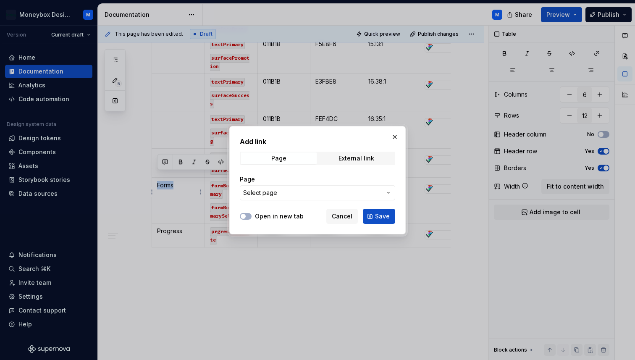
click at [315, 196] on span "Select page" at bounding box center [312, 193] width 139 height 8
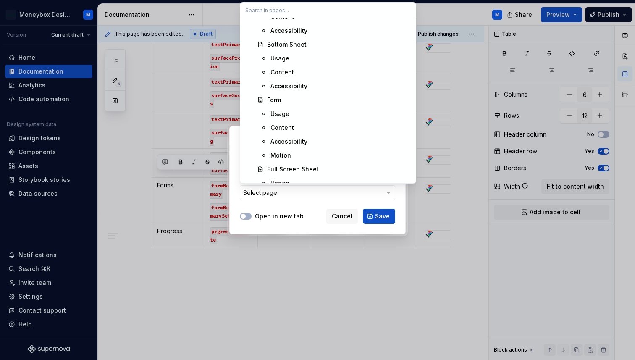
scroll to position [941, 0]
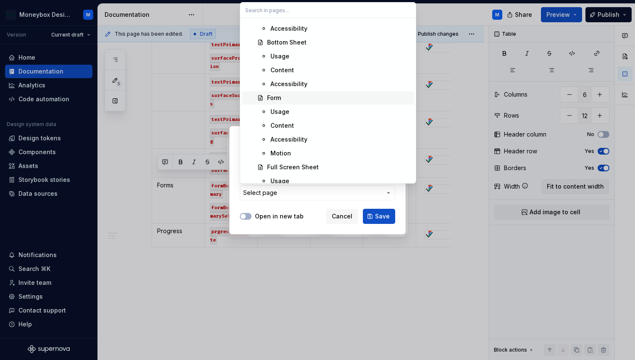
click at [277, 99] on div "Form" at bounding box center [274, 98] width 14 height 8
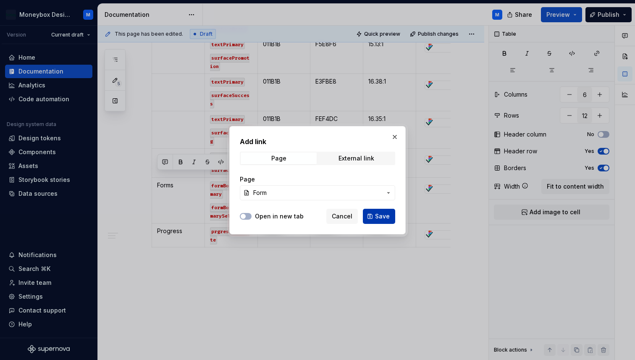
click at [387, 218] on span "Save" at bounding box center [382, 216] width 15 height 8
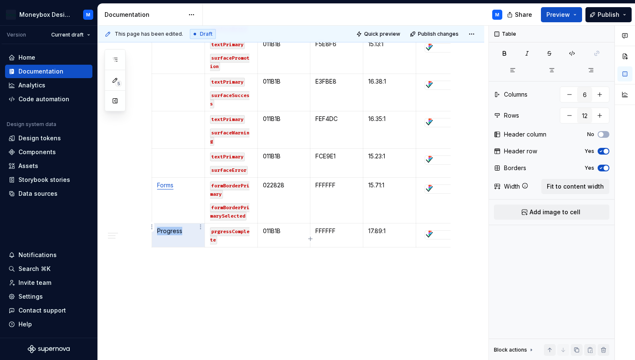
drag, startPoint x: 187, startPoint y: 224, endPoint x: 157, endPoint y: 223, distance: 29.5
click at [157, 227] on p "Progress" at bounding box center [178, 231] width 42 height 8
click at [183, 227] on p "Progress" at bounding box center [178, 231] width 42 height 8
drag, startPoint x: 184, startPoint y: 223, endPoint x: 157, endPoint y: 224, distance: 27.3
click at [157, 227] on p "Progress" at bounding box center [178, 231] width 42 height 8
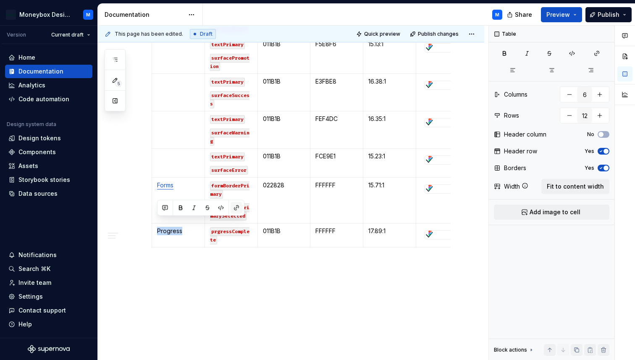
click at [237, 208] on button "button" at bounding box center [237, 208] width 12 height 12
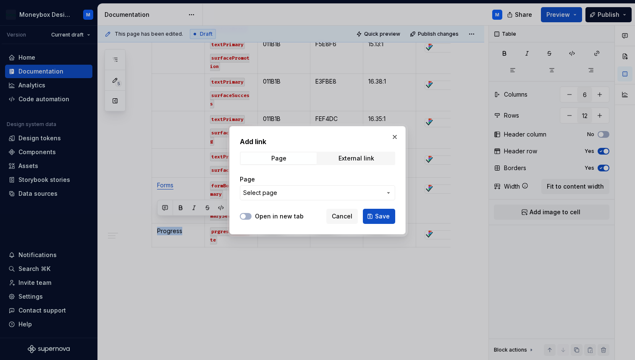
click at [284, 194] on span "Select page" at bounding box center [312, 193] width 139 height 8
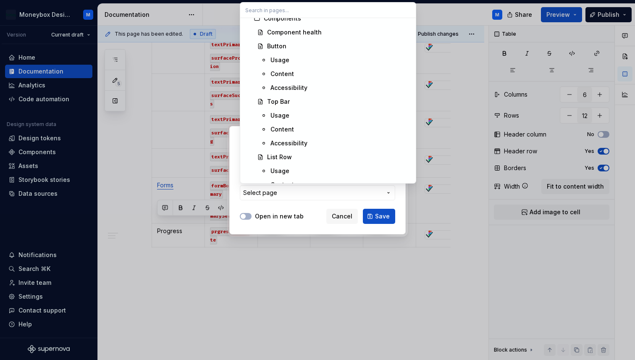
scroll to position [338, 0]
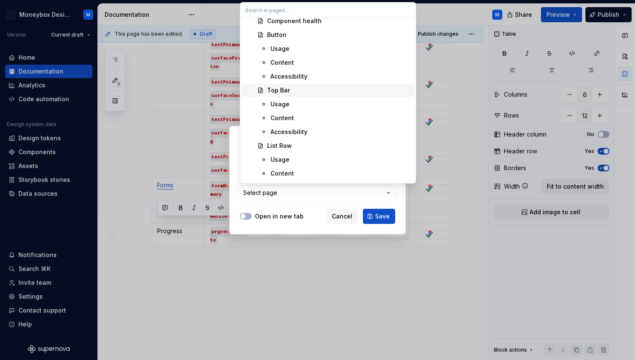
click at [280, 91] on div "Top Bar" at bounding box center [278, 90] width 23 height 8
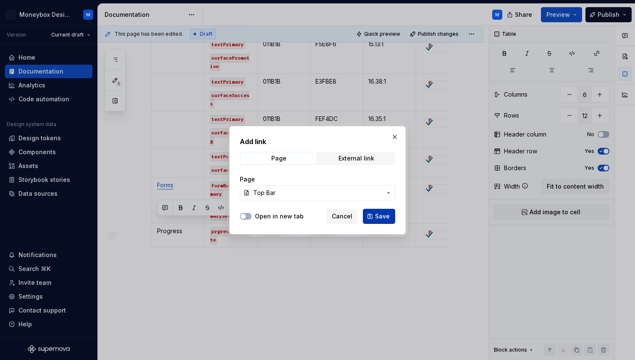
click at [384, 211] on button "Save" at bounding box center [379, 216] width 32 height 15
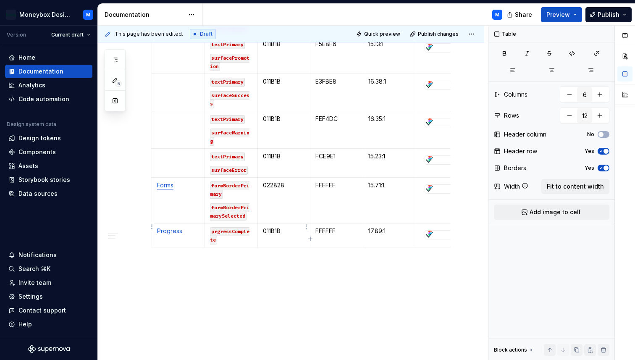
click at [286, 227] on p "011B1B" at bounding box center [284, 231] width 42 height 8
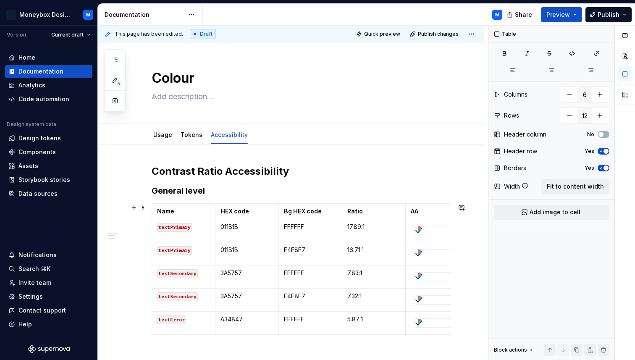
scroll to position [0, 0]
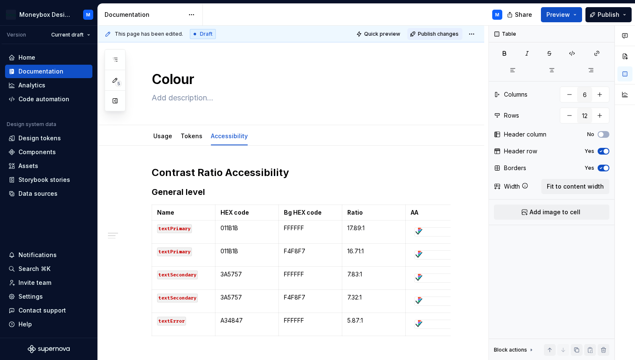
click at [432, 36] on span "Publish changes" at bounding box center [438, 34] width 41 height 7
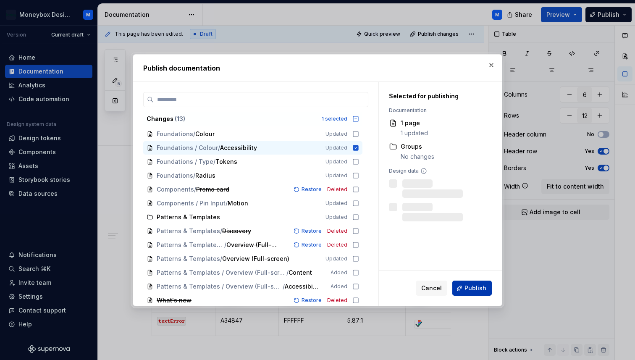
click at [472, 285] on span "Publish" at bounding box center [476, 288] width 22 height 8
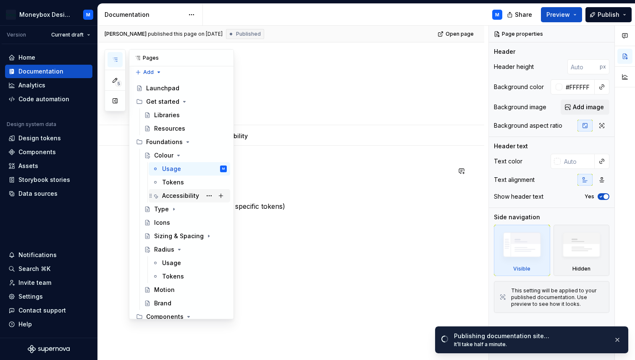
click at [178, 195] on div "Accessibility" at bounding box center [180, 196] width 37 height 8
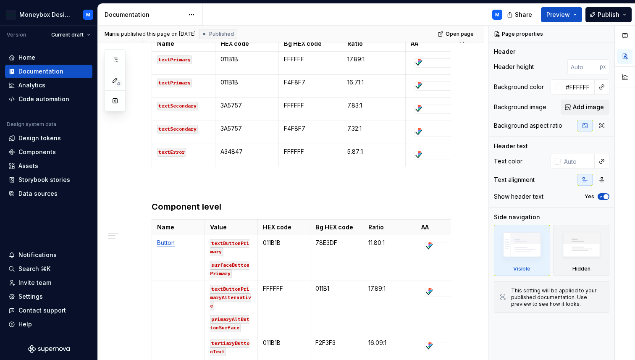
scroll to position [45, 0]
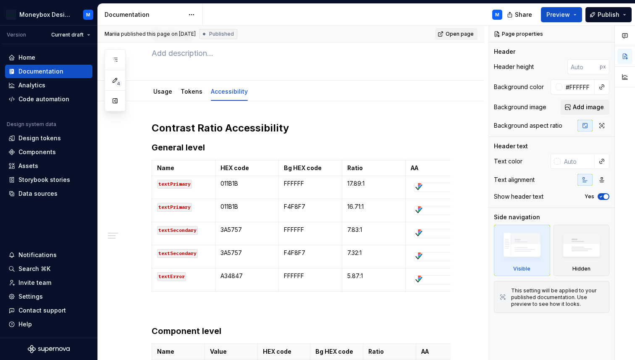
click at [460, 32] on span "Open page" at bounding box center [460, 34] width 28 height 7
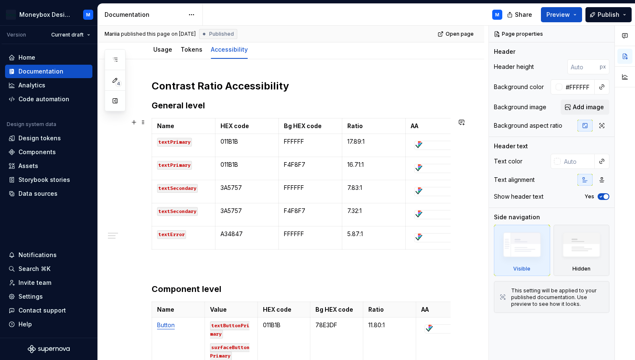
scroll to position [86, 0]
type textarea "*"
